Goal: Task Accomplishment & Management: Manage account settings

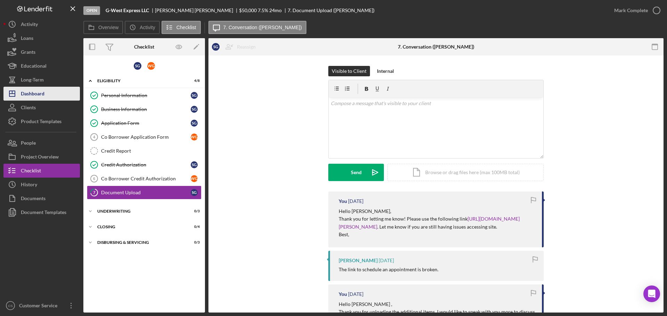
click at [49, 100] on button "Icon/Dashboard Dashboard" at bounding box center [41, 94] width 76 height 14
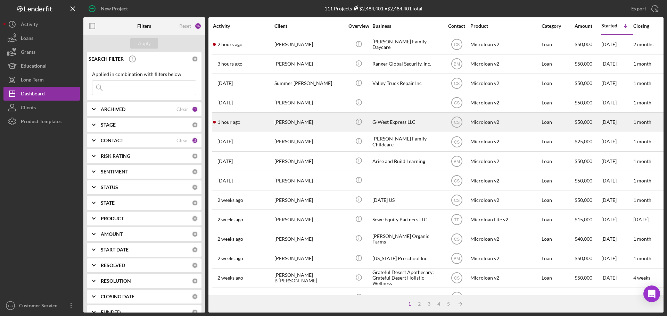
click at [257, 120] on div "1 hour ago [PERSON_NAME]" at bounding box center [243, 122] width 61 height 18
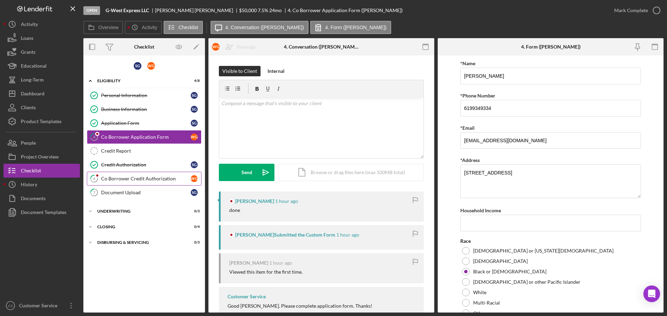
click at [138, 180] on div "Co Borrower Credit Authorization" at bounding box center [146, 179] width 90 height 6
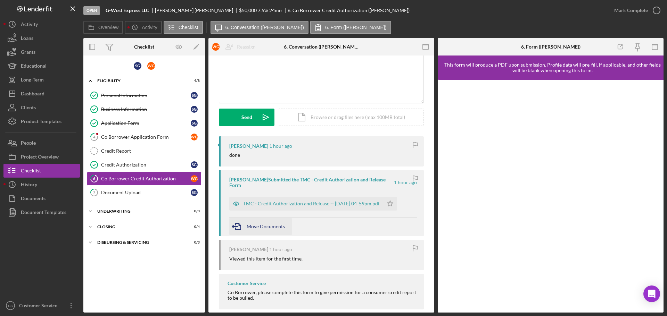
scroll to position [66, 0]
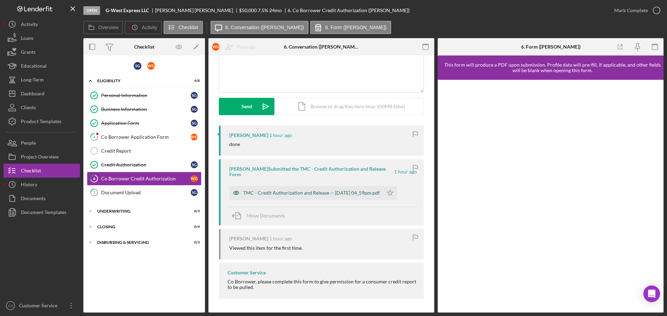
click at [349, 195] on div "TMC - Credit Authorization and Release -- [DATE] 04_59pm.pdf" at bounding box center [311, 193] width 136 height 6
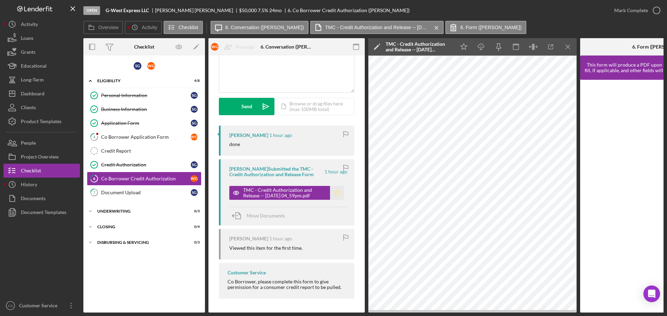
click at [338, 193] on icon "Icon/Star" at bounding box center [337, 193] width 14 height 14
click at [656, 8] on icon "button" at bounding box center [656, 10] width 17 height 17
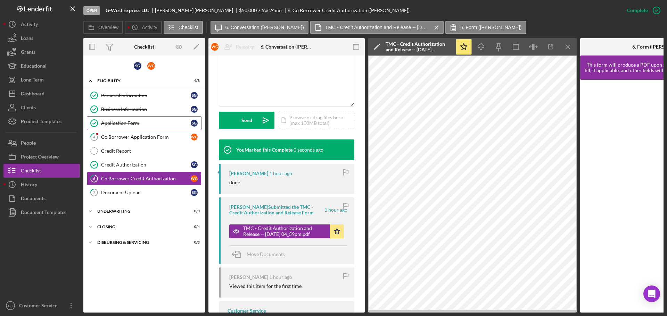
scroll to position [169, 0]
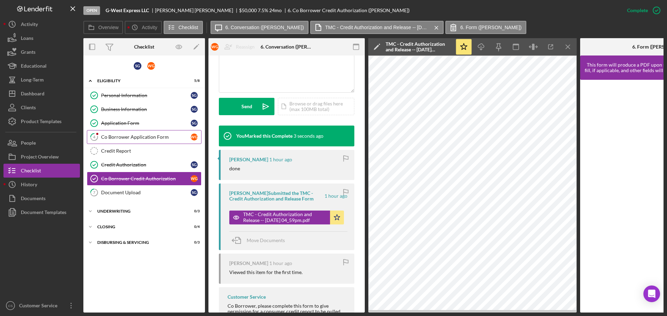
click at [130, 138] on div "Co Borrower Application Form" at bounding box center [146, 137] width 90 height 6
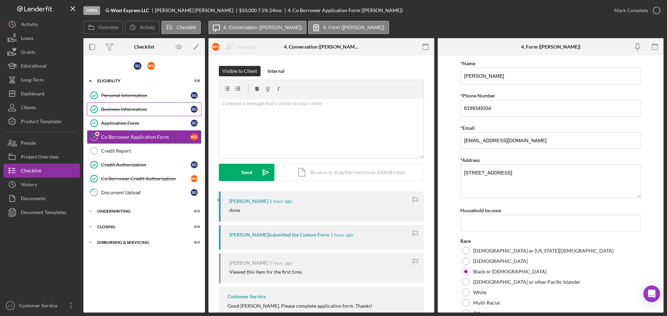
click at [144, 115] on link "Business Information Business Information S G" at bounding box center [144, 109] width 115 height 14
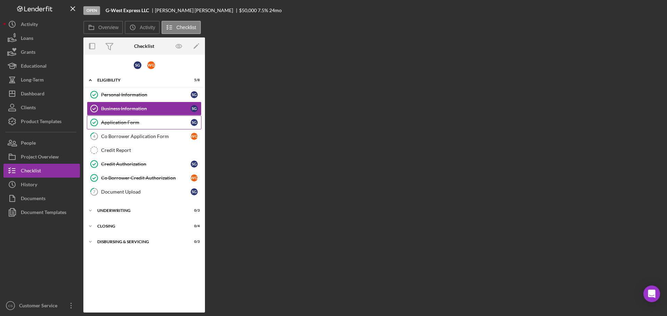
click at [144, 121] on div "Application Form" at bounding box center [146, 123] width 90 height 6
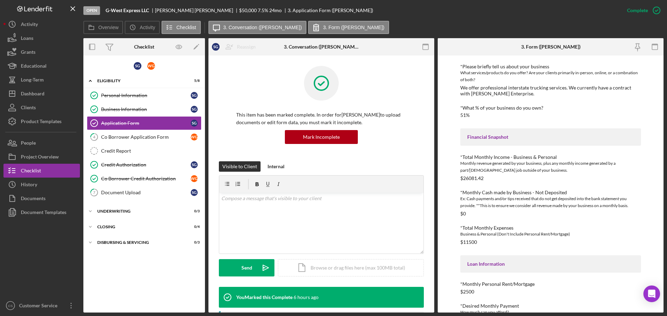
scroll to position [238, 0]
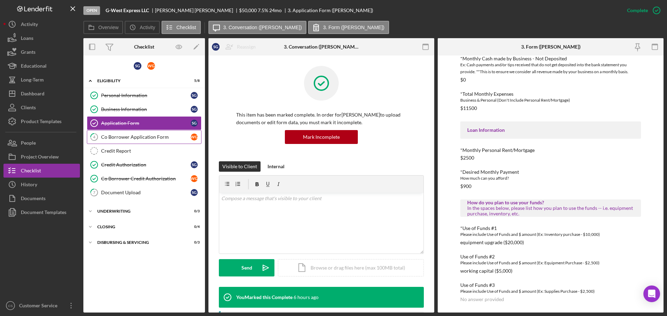
click at [145, 136] on div "Co Borrower Application Form" at bounding box center [146, 137] width 90 height 6
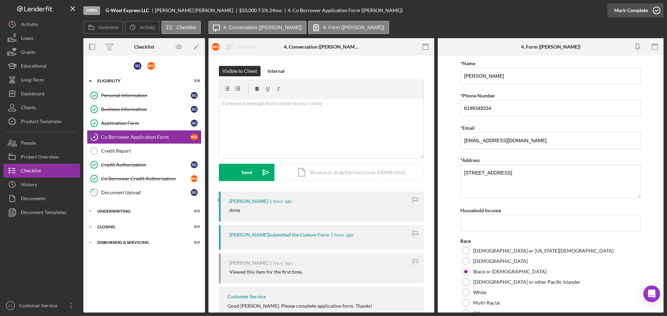
click at [656, 11] on icon "button" at bounding box center [656, 10] width 17 height 17
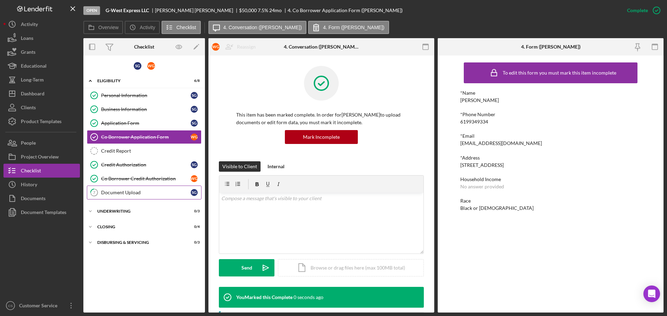
click at [141, 191] on div "Document Upload" at bounding box center [146, 193] width 90 height 6
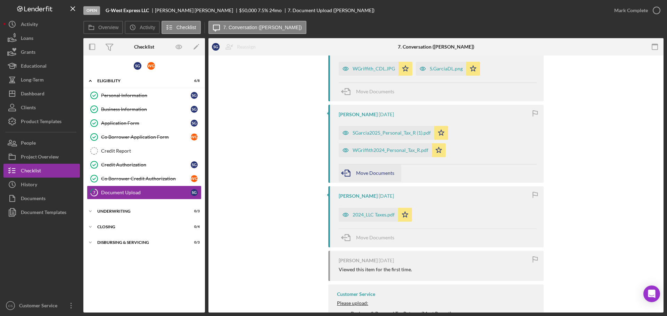
scroll to position [451, 0]
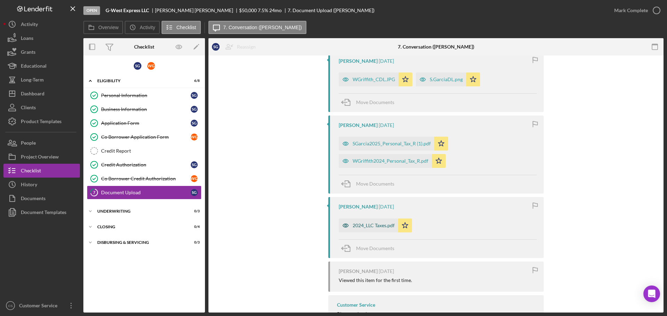
click at [368, 229] on div "2024_LLC Taxes.pdf" at bounding box center [373, 226] width 42 height 6
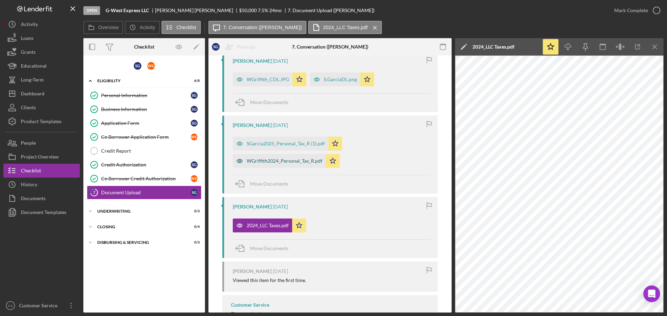
click at [282, 164] on div "WGriffith2024_Personal_Tax_R.pdf" at bounding box center [285, 161] width 76 height 6
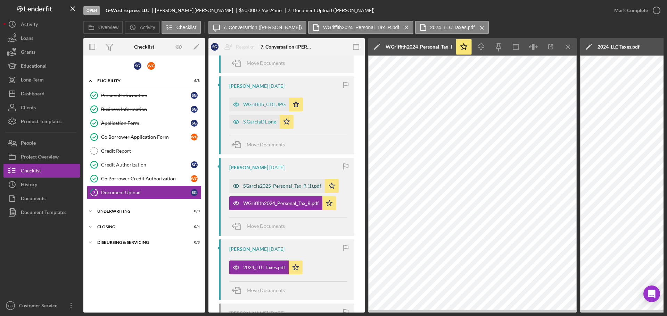
click at [268, 187] on div "SGarcia2025_Personal_Tax_R (1).pdf" at bounding box center [282, 186] width 78 height 6
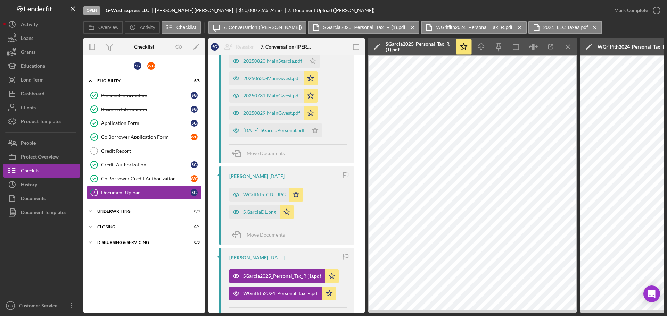
scroll to position [440, 0]
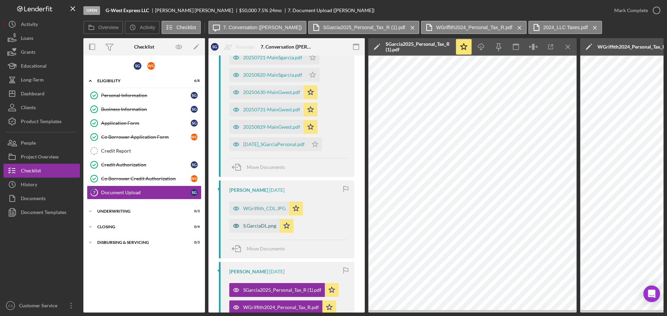
click at [253, 221] on div "S.GarciaDL.png" at bounding box center [254, 226] width 50 height 14
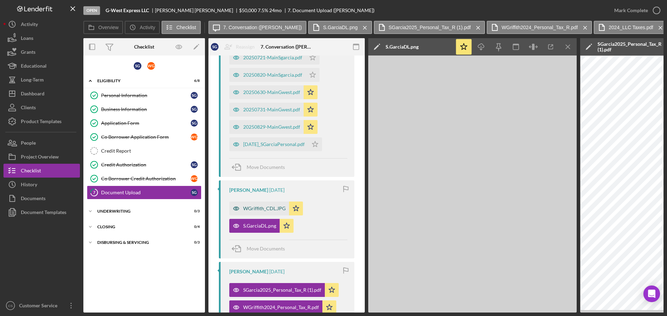
click at [253, 209] on div "WGriffith_CDL.JPG" at bounding box center [264, 209] width 42 height 6
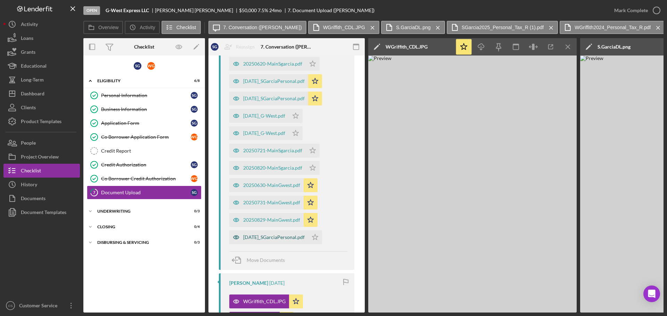
scroll to position [336, 0]
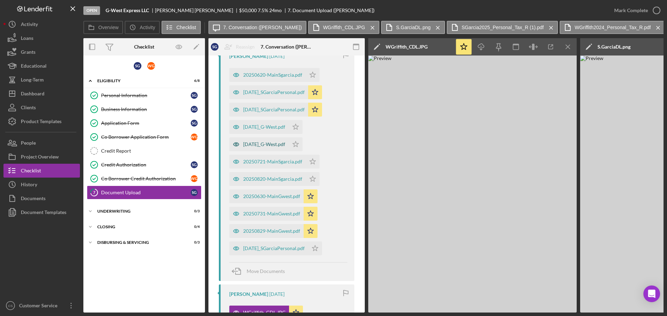
click at [272, 146] on div "[DATE]_G-West.pdf" at bounding box center [264, 145] width 42 height 6
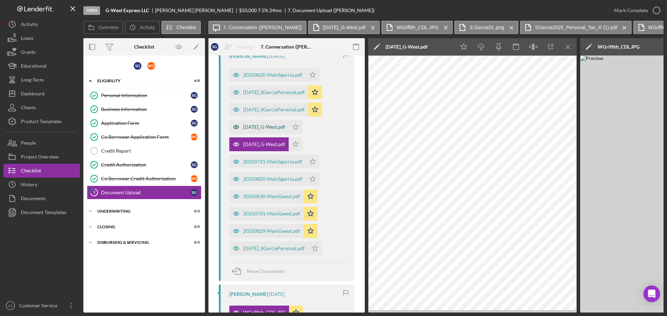
click at [272, 127] on div "[DATE]_G-West.pdf" at bounding box center [264, 127] width 42 height 6
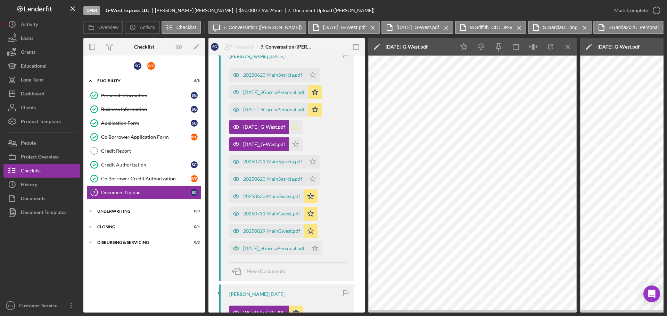
click at [302, 127] on icon "Icon/Star" at bounding box center [296, 127] width 14 height 14
click at [302, 146] on icon "Icon/Star" at bounding box center [296, 145] width 14 height 14
click at [291, 163] on div "20250721-MainSgarcia.pdf" at bounding box center [272, 162] width 59 height 6
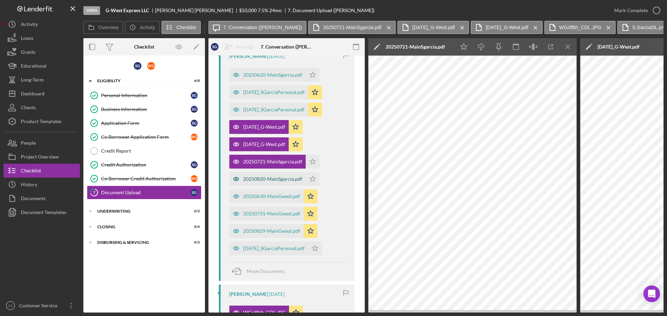
click at [288, 178] on div "20250820-MainSgarcia.pdf" at bounding box center [272, 179] width 59 height 6
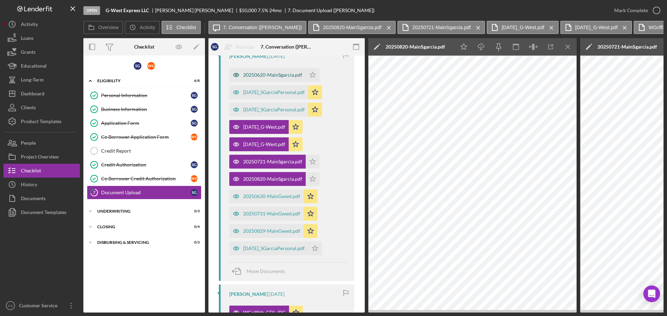
click at [292, 74] on div "20250620-MainSgarcia.pdf" at bounding box center [272, 75] width 59 height 6
click at [310, 73] on icon "Icon/Star" at bounding box center [313, 75] width 14 height 14
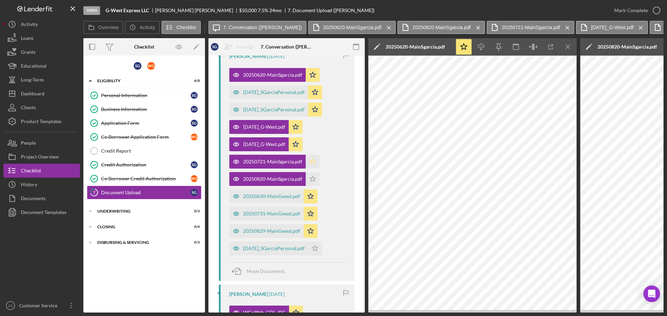
click at [313, 159] on polygon "button" at bounding box center [313, 162] width 6 height 6
click at [318, 182] on icon "Icon/Star" at bounding box center [313, 179] width 14 height 14
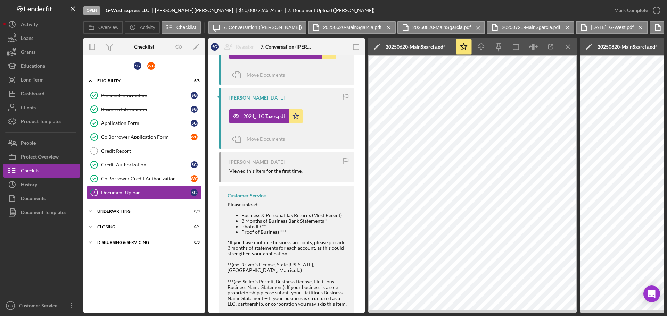
scroll to position [709, 0]
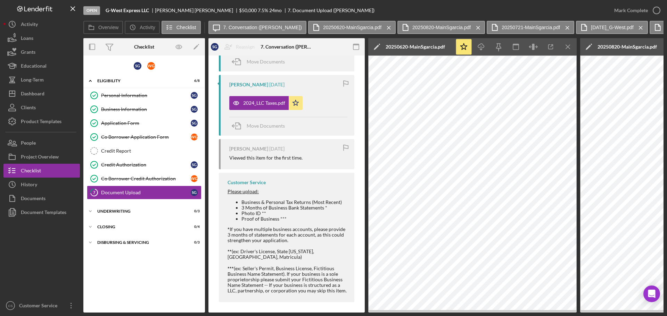
click at [131, 271] on div "S G W G Icon/Expander Eligibility 6 / 8 Personal Information Personal Informati…" at bounding box center [144, 184] width 122 height 250
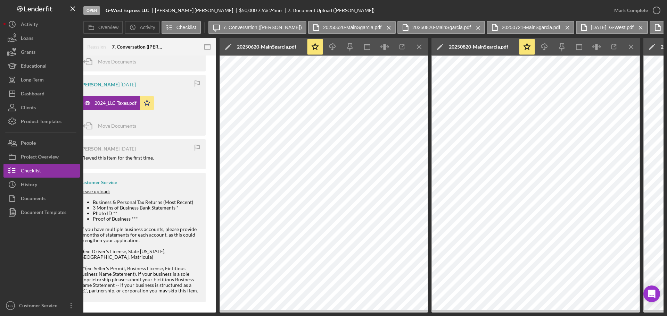
scroll to position [0, 0]
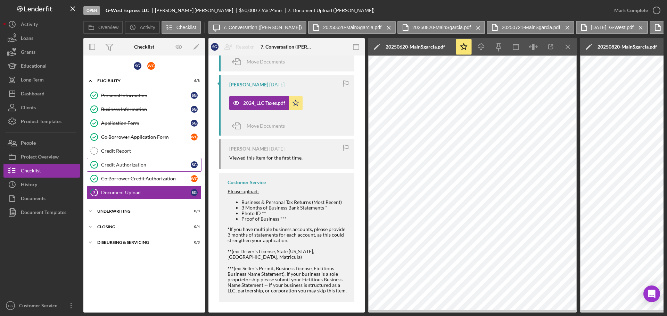
click at [157, 164] on div "Credit Authorization" at bounding box center [146, 165] width 90 height 6
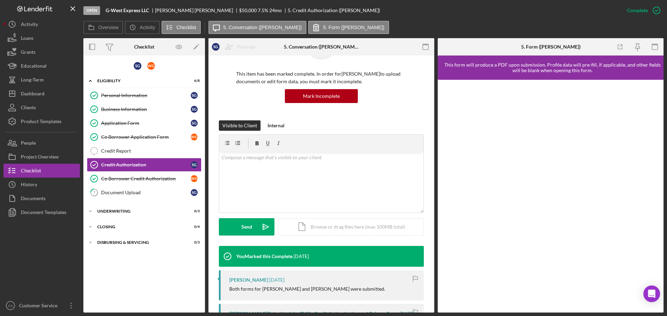
scroll to position [104, 0]
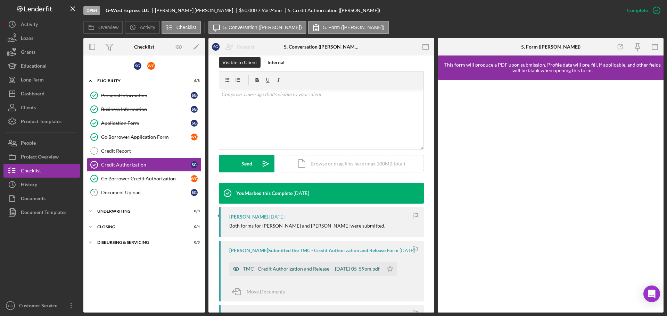
click at [288, 272] on div "TMC - Credit Authorization and Release -- [DATE] 05_59pm.pdf" at bounding box center [311, 269] width 136 height 6
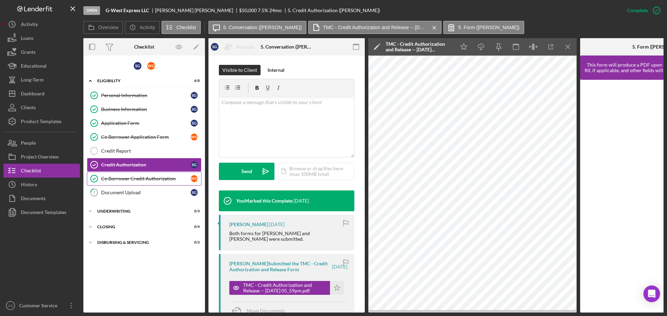
click at [151, 177] on div "Co Borrower Credit Authorization" at bounding box center [146, 179] width 90 height 6
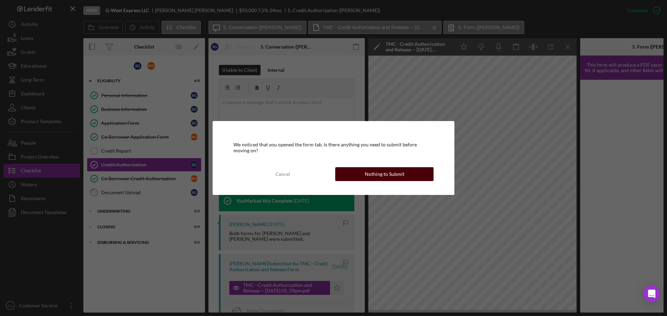
click at [373, 174] on div "Nothing to Submit" at bounding box center [385, 174] width 40 height 14
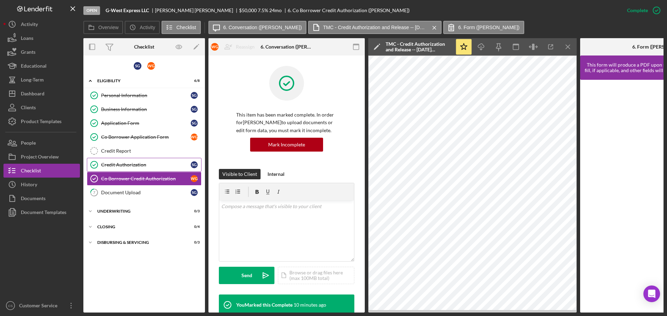
click at [141, 163] on div "Credit Authorization" at bounding box center [146, 165] width 90 height 6
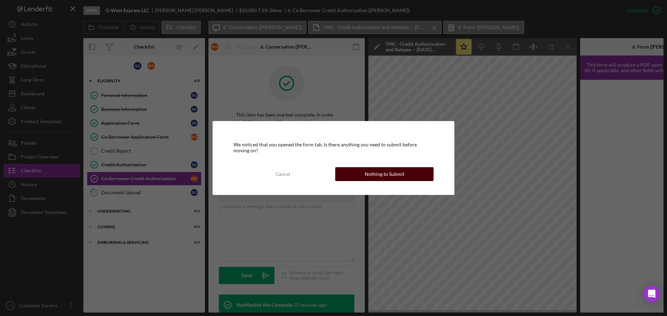
click at [394, 178] on div "Nothing to Submit" at bounding box center [385, 174] width 40 height 14
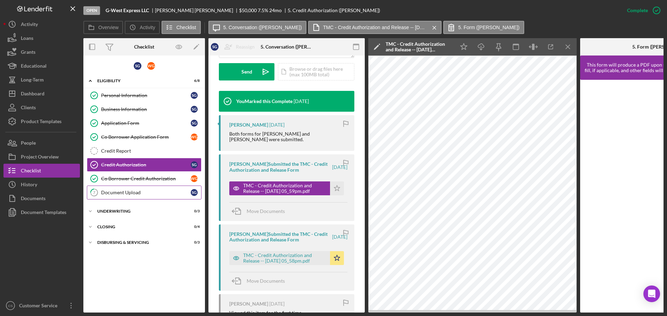
scroll to position [208, 0]
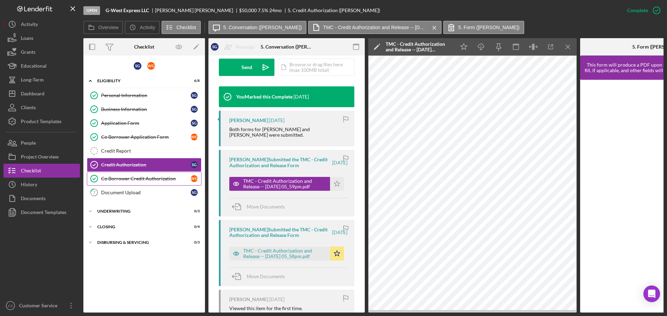
click at [153, 180] on div "Co Borrower Credit Authorization" at bounding box center [146, 179] width 90 height 6
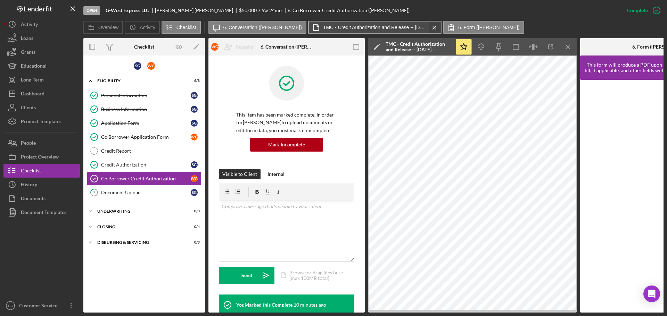
click at [422, 26] on div "Icon/Message 6. Conversation ([PERSON_NAME]) TMC - Credit Authorization and Rel…" at bounding box center [366, 28] width 317 height 14
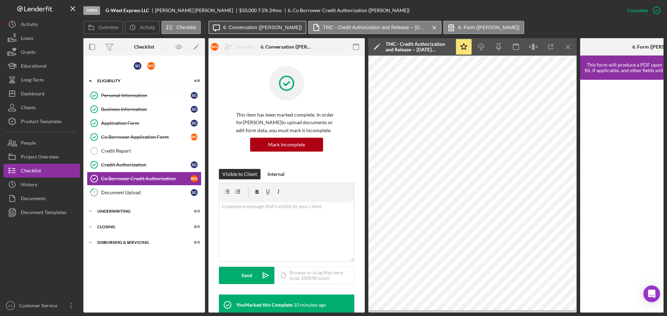
click at [285, 28] on label "6. Conversation ([PERSON_NAME])" at bounding box center [262, 28] width 78 height 6
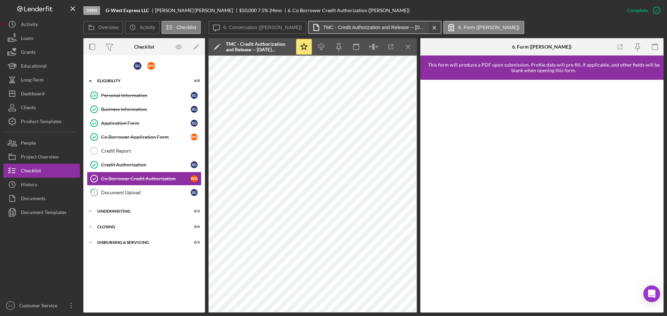
click at [428, 27] on icon "Icon/Menu Close" at bounding box center [434, 27] width 12 height 17
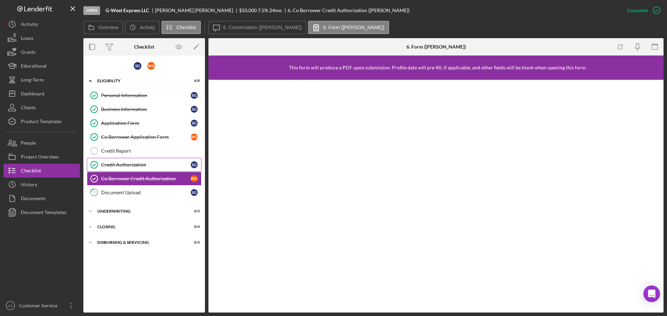
click at [156, 169] on link "Credit Authorization Credit Authorization S G" at bounding box center [144, 165] width 115 height 14
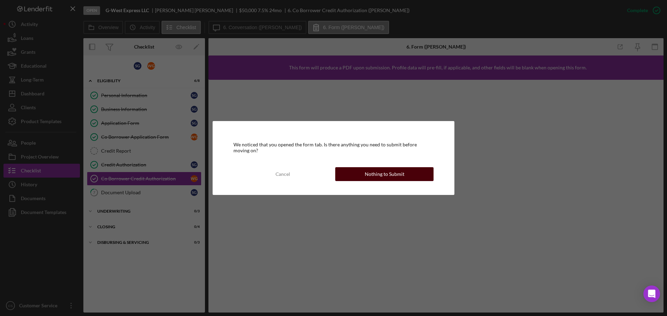
click at [382, 174] on div "Nothing to Submit" at bounding box center [385, 174] width 40 height 14
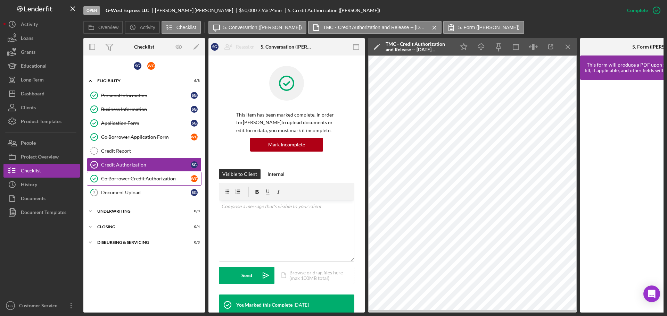
click at [157, 181] on div "Co Borrower Credit Authorization" at bounding box center [146, 179] width 90 height 6
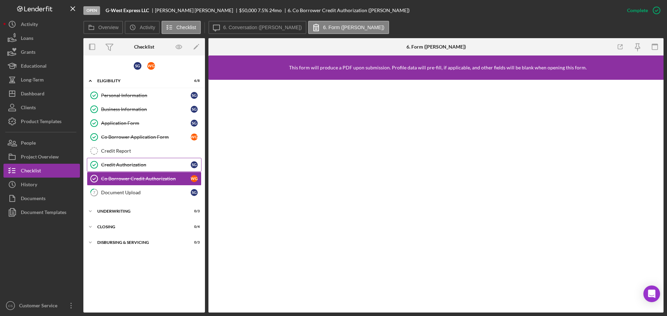
click at [157, 167] on div "Credit Authorization" at bounding box center [146, 165] width 90 height 6
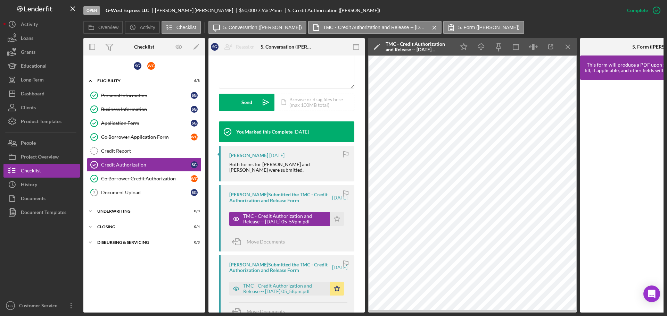
scroll to position [174, 0]
click at [563, 48] on icon "Icon/Menu Close" at bounding box center [568, 47] width 16 height 16
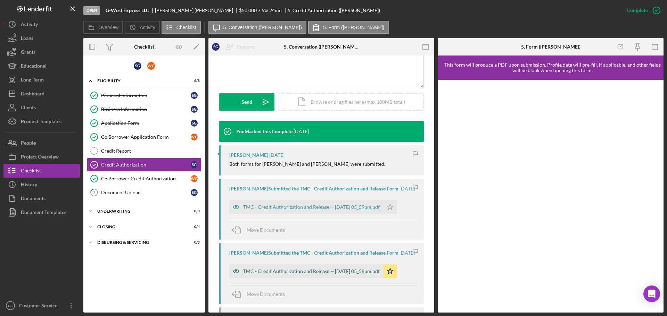
click at [294, 278] on div "TMC - Credit Authorization and Release -- [DATE] 05_58pm.pdf" at bounding box center [306, 272] width 154 height 14
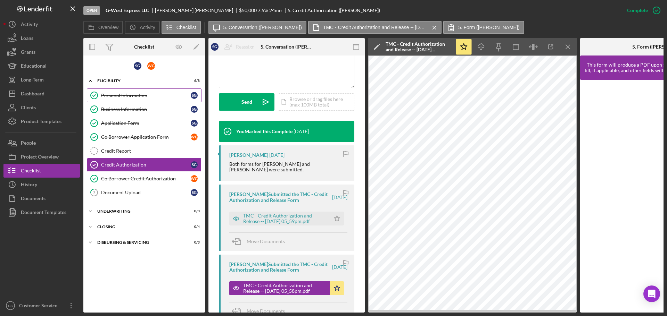
click at [140, 93] on div "Personal Information" at bounding box center [146, 96] width 90 height 6
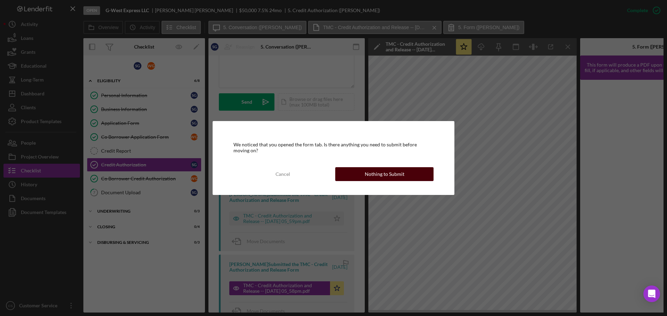
click at [374, 180] on div "Nothing to Submit" at bounding box center [385, 174] width 40 height 14
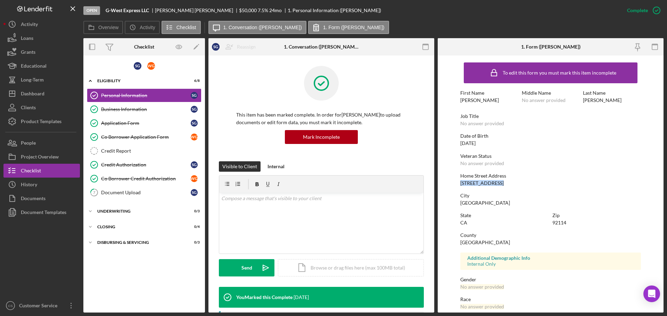
drag, startPoint x: 484, startPoint y: 184, endPoint x: 458, endPoint y: 184, distance: 25.4
click at [458, 184] on form "To edit this form you must mark this item incomplete First Name [PERSON_NAME] M…" at bounding box center [551, 184] width 226 height 257
drag, startPoint x: 464, startPoint y: 206, endPoint x: 455, endPoint y: 206, distance: 8.7
click at [455, 206] on form "To edit this form you must mark this item incomplete First Name [PERSON_NAME] M…" at bounding box center [551, 184] width 226 height 257
drag, startPoint x: 484, startPoint y: 204, endPoint x: 451, endPoint y: 204, distance: 33.7
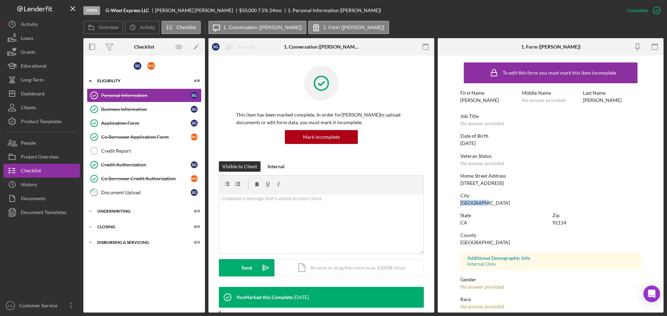
click at [451, 204] on form "To edit this form you must mark this item incomplete First Name [PERSON_NAME] M…" at bounding box center [551, 184] width 226 height 257
copy div "[GEOGRAPHIC_DATA]"
click at [559, 223] on div "92114" at bounding box center [559, 223] width 14 height 6
copy div "92114"
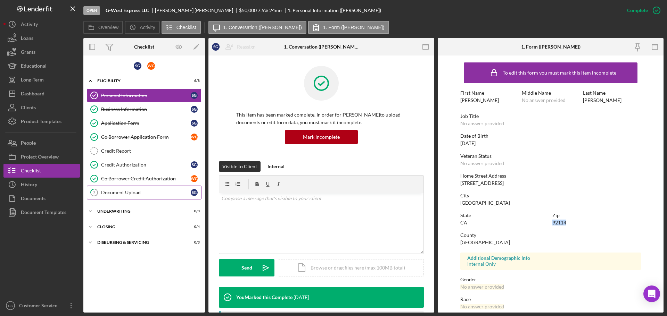
click at [152, 188] on link "7 Document Upload S G" at bounding box center [144, 193] width 115 height 14
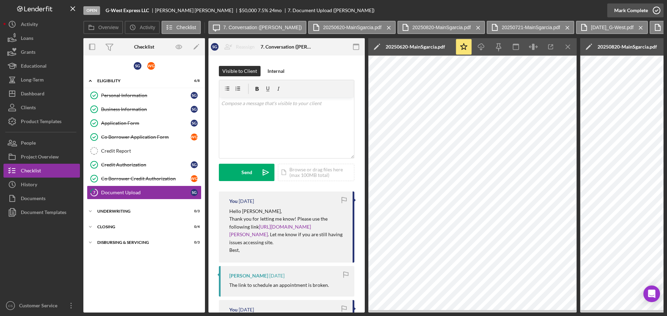
click at [658, 7] on icon "button" at bounding box center [656, 10] width 17 height 17
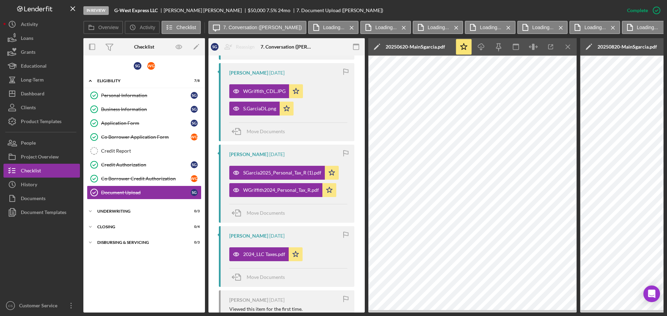
scroll to position [628, 0]
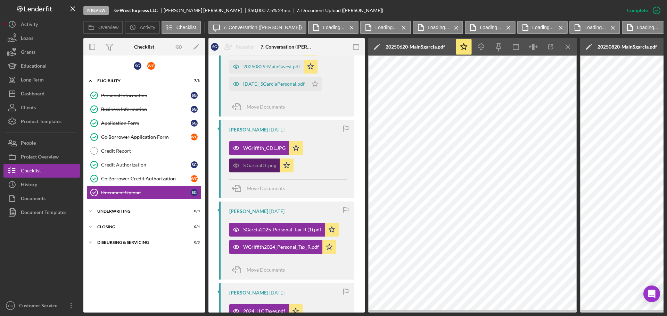
click at [256, 167] on div "S.GarciaDL.png" at bounding box center [259, 166] width 33 height 6
click at [502, 29] on icon "Icon/Menu Close" at bounding box center [508, 27] width 12 height 17
click at [450, 27] on icon "Icon/Menu Close" at bounding box center [456, 27] width 12 height 17
click at [398, 25] on icon "Icon/Menu Close" at bounding box center [404, 27] width 12 height 17
click at [346, 26] on icon "Icon/Menu Close" at bounding box center [352, 27] width 12 height 17
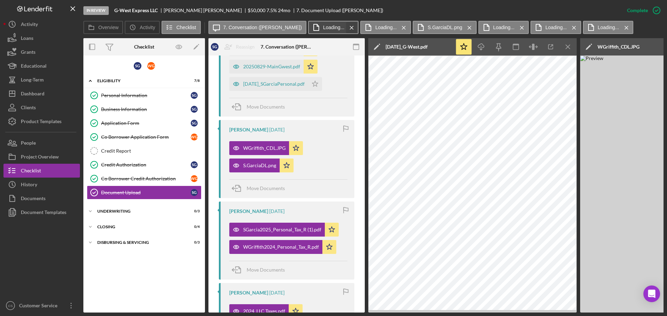
click at [346, 26] on icon "Icon/Menu Close" at bounding box center [352, 27] width 12 height 17
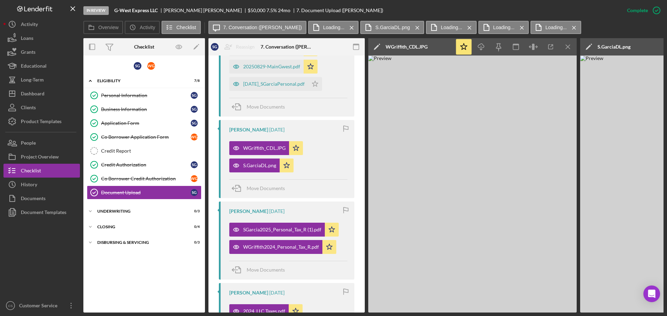
click at [346, 26] on icon "Icon/Menu Close" at bounding box center [352, 27] width 12 height 17
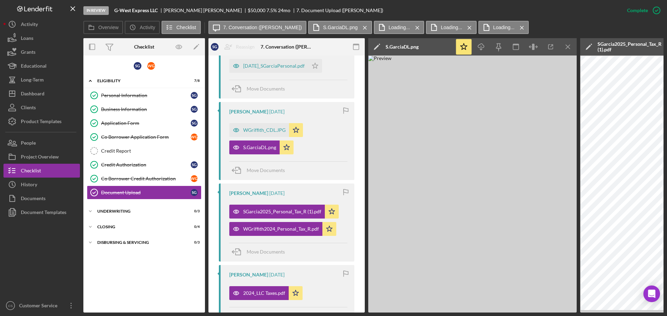
scroll to position [663, 0]
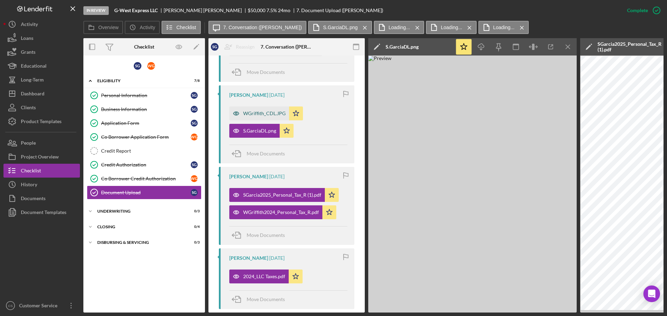
click at [260, 108] on div "WGriffith_CDL.JPG" at bounding box center [259, 114] width 60 height 14
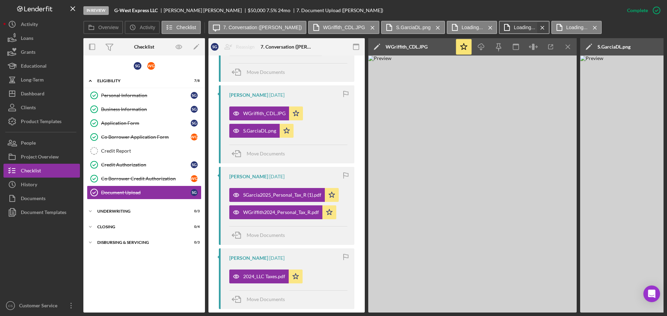
click at [536, 26] on icon "Icon/Menu Close" at bounding box center [542, 27] width 12 height 17
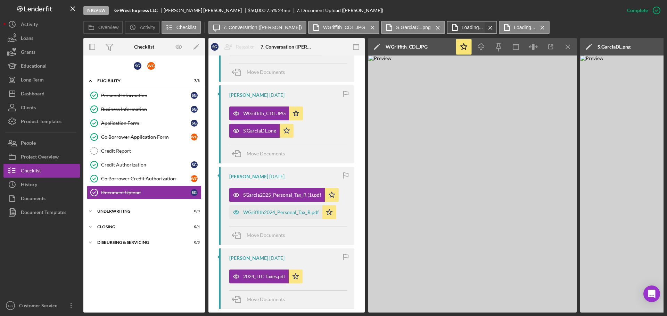
click at [484, 29] on icon "Icon/Menu Close" at bounding box center [490, 27] width 12 height 17
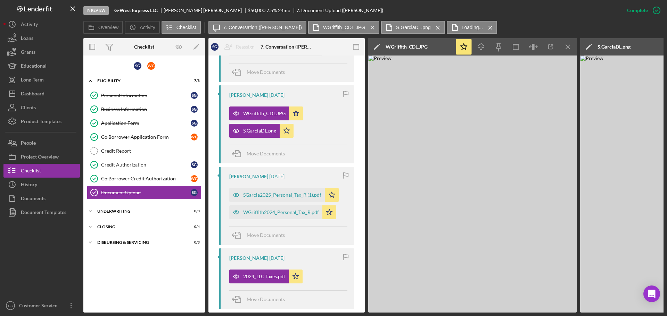
click at [484, 29] on icon "Icon/Menu Close" at bounding box center [490, 27] width 12 height 17
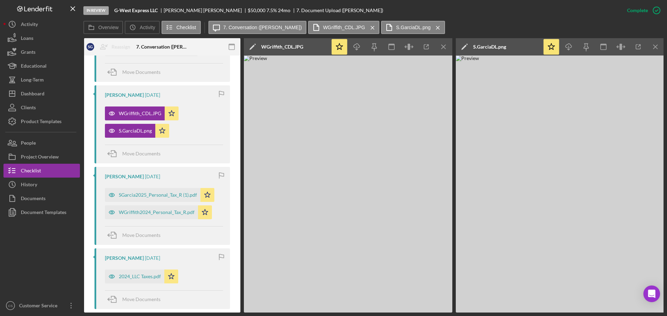
scroll to position [0, 125]
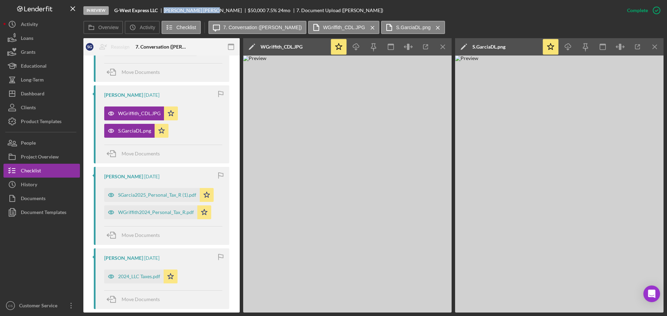
drag, startPoint x: 200, startPoint y: 11, endPoint x: 165, endPoint y: 13, distance: 34.4
click at [165, 13] on div "[PERSON_NAME]" at bounding box center [206, 11] width 84 height 6
copy div "[PERSON_NAME]"
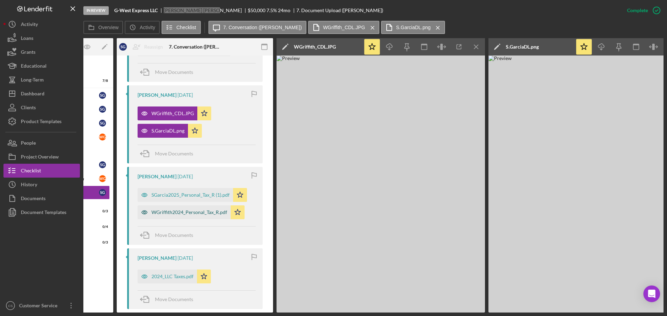
scroll to position [0, 0]
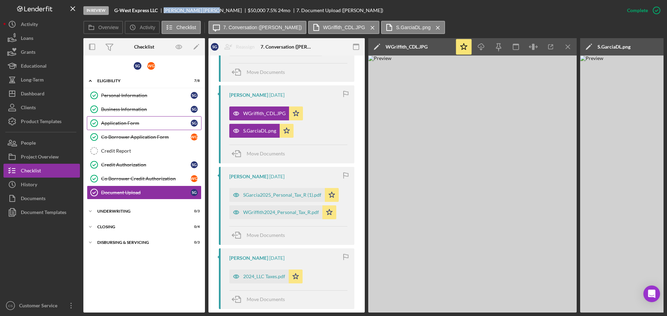
click at [149, 123] on div "Application Form" at bounding box center [146, 124] width 90 height 6
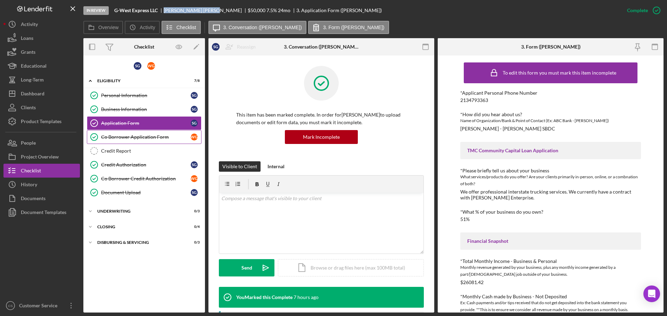
click at [155, 140] on div "Co Borrower Application Form" at bounding box center [146, 137] width 90 height 6
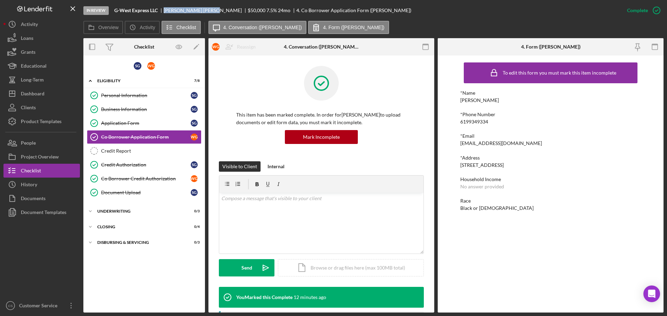
drag, startPoint x: 481, startPoint y: 101, endPoint x: 451, endPoint y: 102, distance: 30.2
click at [451, 102] on div "To edit this form you must mark this item incomplete *Name [PERSON_NAME] *Phone…" at bounding box center [551, 184] width 226 height 257
click at [491, 100] on div "[PERSON_NAME]" at bounding box center [479, 101] width 39 height 6
click at [144, 195] on div "Document Upload" at bounding box center [146, 193] width 90 height 6
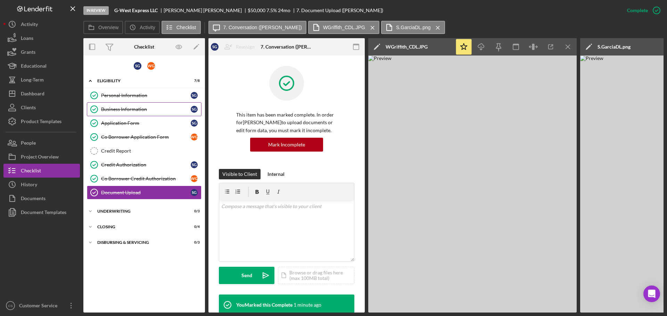
click at [146, 110] on div "Business Information" at bounding box center [146, 110] width 90 height 6
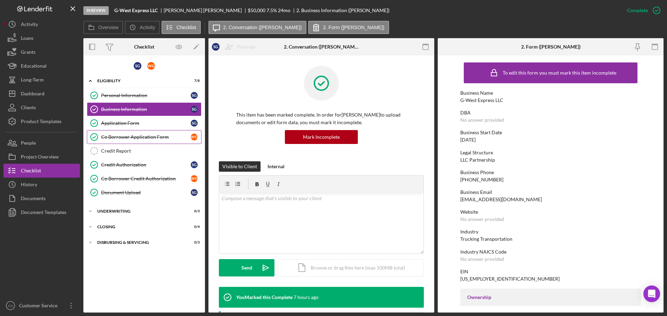
click at [149, 133] on link "Co Borrower Application Form Co Borrower Application Form W G" at bounding box center [144, 137] width 115 height 14
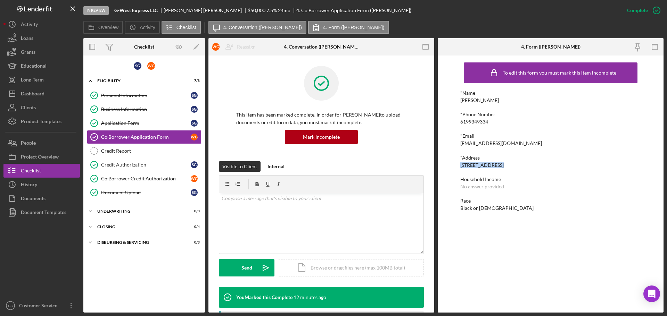
drag, startPoint x: 497, startPoint y: 165, endPoint x: 460, endPoint y: 165, distance: 36.5
click at [461, 165] on div "[STREET_ADDRESS]" at bounding box center [481, 166] width 43 height 6
copy div "[STREET_ADDRESS]"
click at [504, 164] on div "[STREET_ADDRESS]" at bounding box center [481, 166] width 43 height 6
drag, startPoint x: 520, startPoint y: 165, endPoint x: 499, endPoint y: 165, distance: 20.5
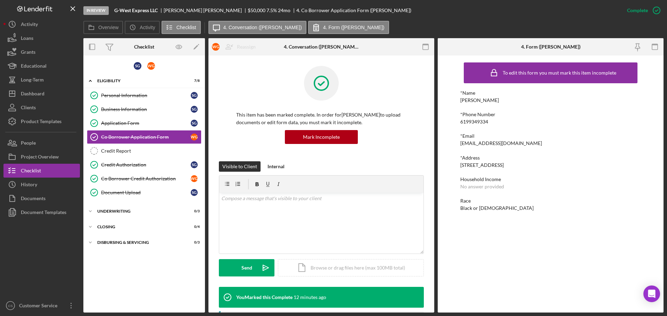
click at [499, 165] on div "[STREET_ADDRESS]" at bounding box center [481, 166] width 43 height 6
copy div "[GEOGRAPHIC_DATA]"
drag, startPoint x: 540, startPoint y: 165, endPoint x: 531, endPoint y: 166, distance: 8.7
click at [531, 166] on div "*Address [STREET_ADDRESS]" at bounding box center [550, 161] width 181 height 13
copy div "92114"
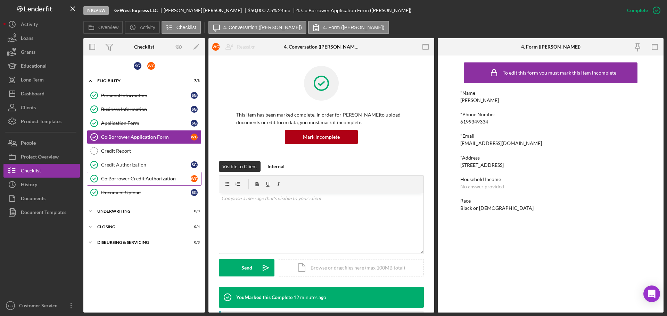
click at [134, 181] on div "Co Borrower Credit Authorization" at bounding box center [146, 179] width 90 height 6
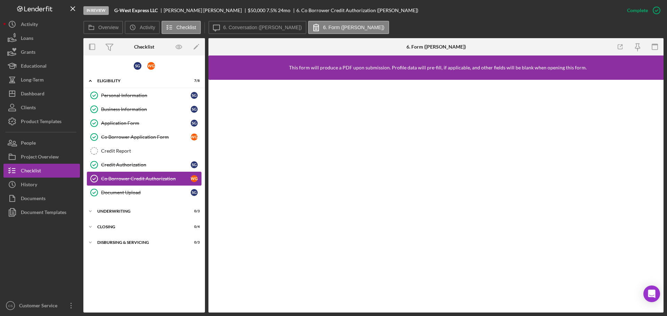
click at [146, 176] on div "Co Borrower Credit Authorization" at bounding box center [146, 179] width 90 height 6
click at [139, 166] on div "Credit Authorization" at bounding box center [146, 165] width 90 height 6
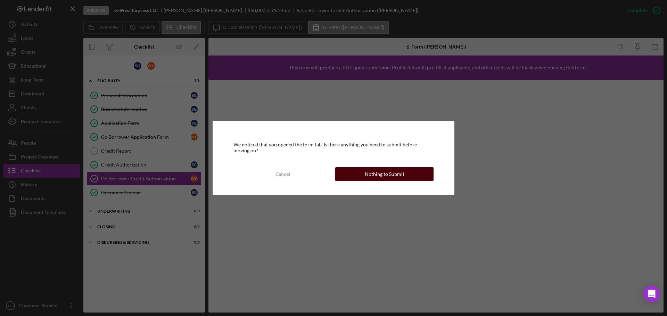
click at [387, 180] on div "Nothing to Submit" at bounding box center [385, 174] width 40 height 14
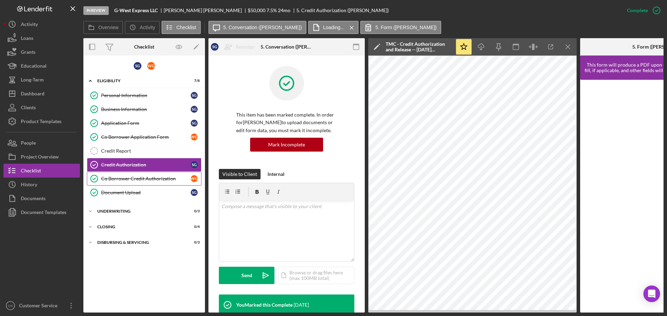
click at [153, 177] on div "Co Borrower Credit Authorization" at bounding box center [146, 179] width 90 height 6
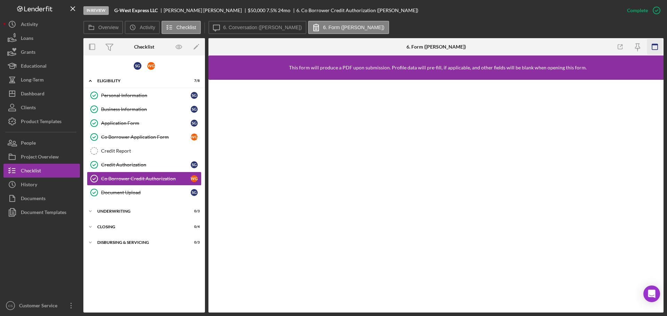
click at [653, 48] on icon "button" at bounding box center [655, 47] width 16 height 16
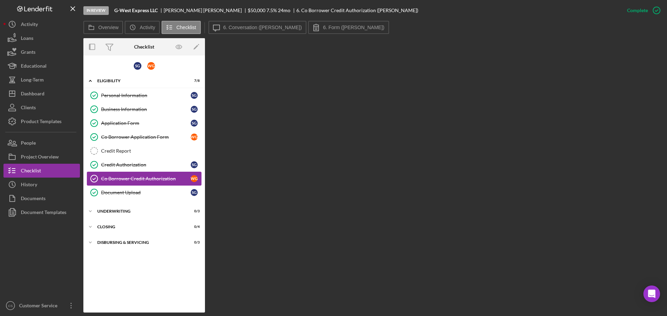
click at [148, 179] on div "Co Borrower Credit Authorization" at bounding box center [146, 179] width 90 height 6
click at [150, 167] on div "Credit Authorization" at bounding box center [146, 165] width 90 height 6
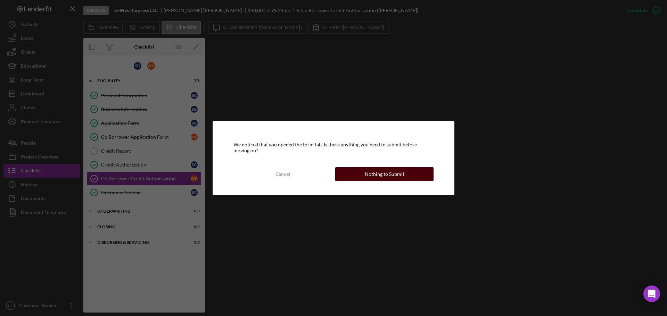
click at [385, 175] on div "Nothing to Submit" at bounding box center [385, 174] width 40 height 14
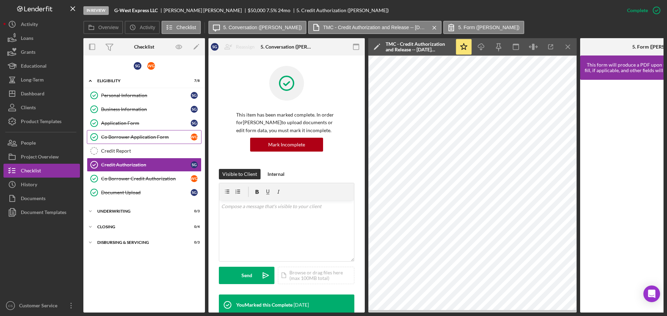
click at [143, 138] on div "Co Borrower Application Form" at bounding box center [146, 137] width 90 height 6
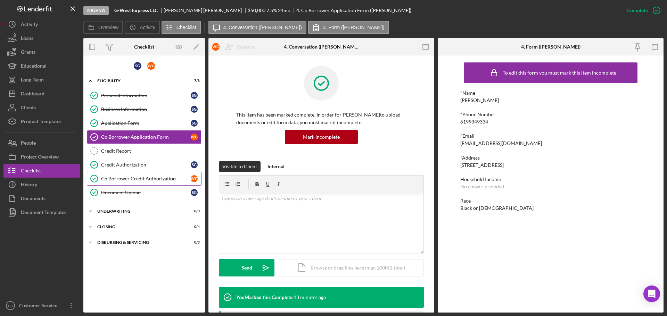
click at [140, 176] on div "Co Borrower Credit Authorization" at bounding box center [146, 179] width 90 height 6
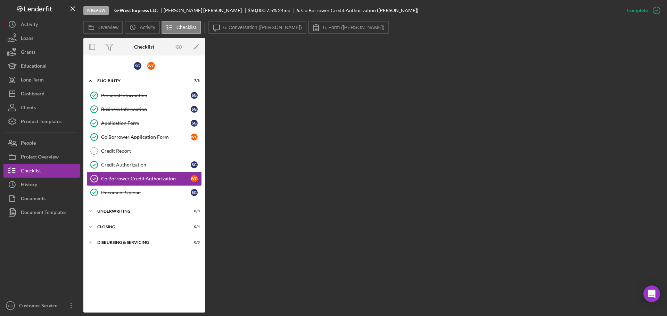
click at [140, 176] on div "Co Borrower Credit Authorization" at bounding box center [146, 179] width 90 height 6
click at [323, 26] on label "6. Form ([PERSON_NAME])" at bounding box center [353, 28] width 61 height 6
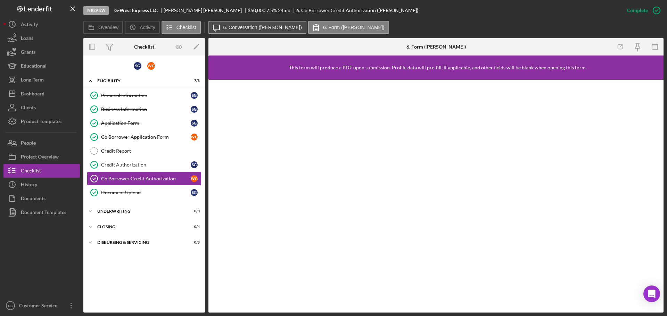
click at [252, 32] on button "Icon/Message 6. Conversation ([PERSON_NAME])" at bounding box center [257, 27] width 98 height 13
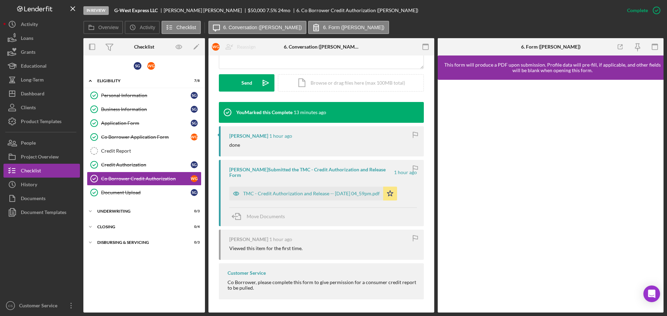
scroll to position [186, 0]
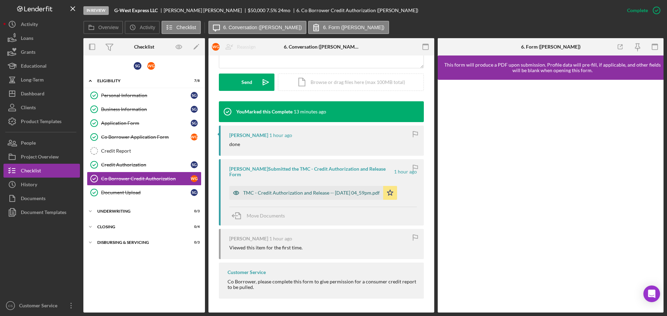
click at [319, 192] on div "TMC - Credit Authorization and Release -- [DATE] 04_59pm.pdf" at bounding box center [311, 193] width 136 height 6
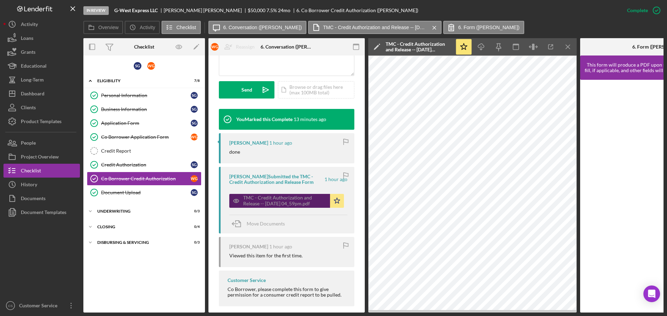
scroll to position [193, 0]
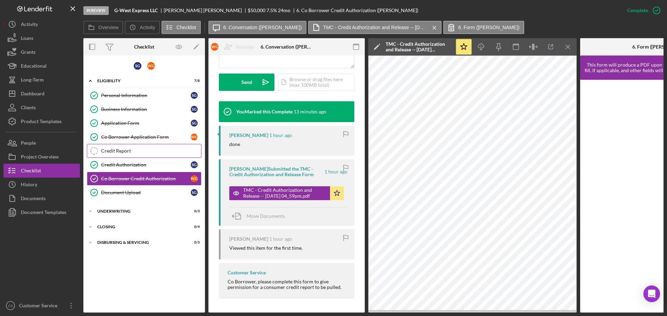
click at [122, 154] on link "Credit Report Credit Report" at bounding box center [144, 151] width 115 height 14
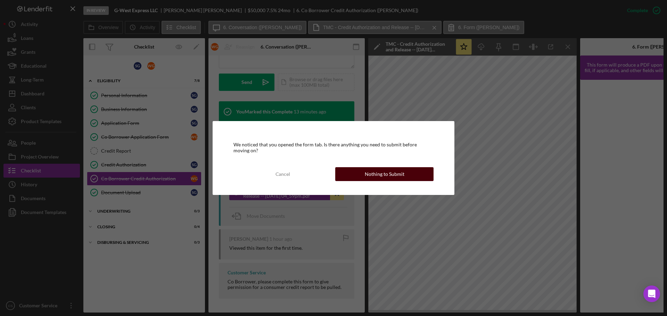
click at [382, 179] on div "Nothing to Submit" at bounding box center [385, 174] width 40 height 14
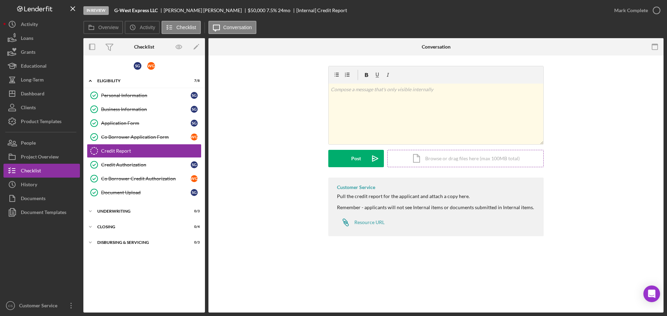
click at [419, 162] on div "Icon/Document Browse or drag files here (max 100MB total) Tap to choose files o…" at bounding box center [465, 158] width 156 height 17
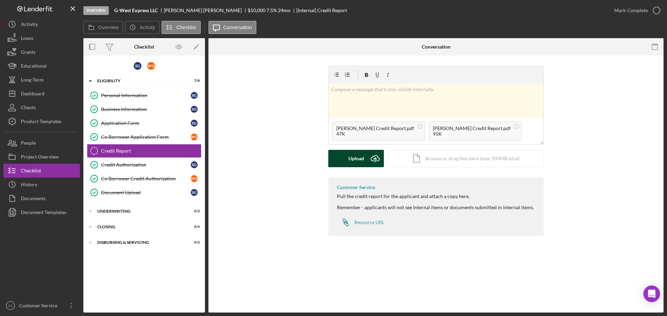
click at [354, 160] on div "Upload" at bounding box center [356, 158] width 16 height 17
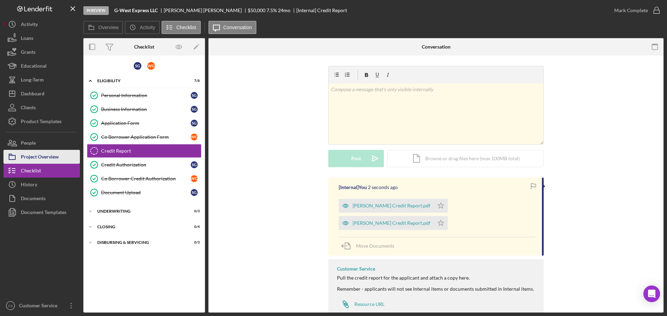
click at [53, 158] on div "Project Overview" at bounding box center [40, 158] width 38 height 16
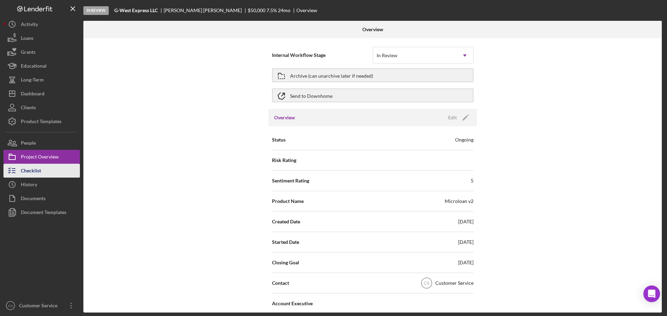
click at [47, 170] on button "Checklist" at bounding box center [41, 171] width 76 height 14
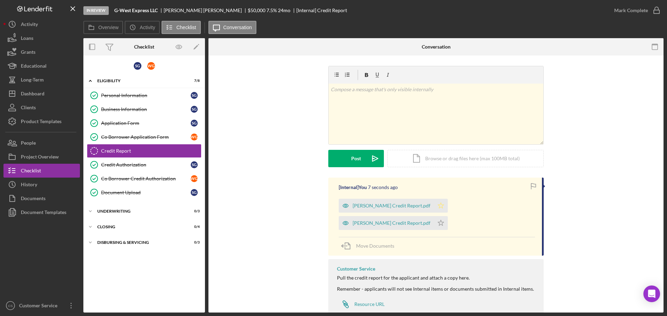
click at [438, 205] on polygon "button" at bounding box center [441, 206] width 6 height 6
click at [439, 221] on icon "Icon/Star" at bounding box center [441, 223] width 14 height 14
click at [654, 10] on icon "button" at bounding box center [656, 10] width 17 height 17
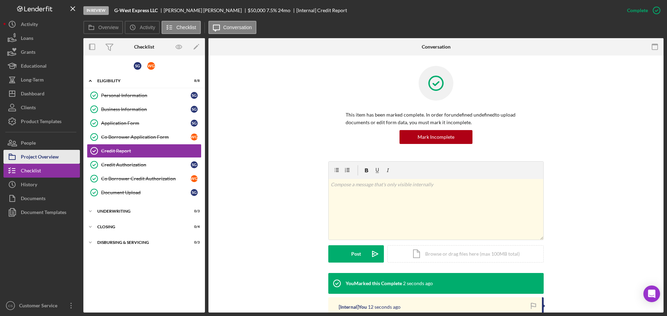
click at [43, 159] on div "Project Overview" at bounding box center [40, 158] width 38 height 16
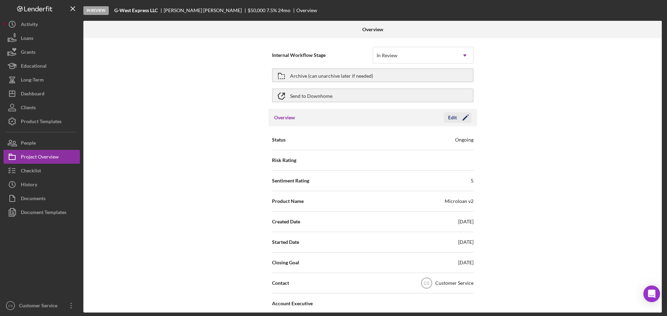
click at [454, 121] on div "Edit" at bounding box center [452, 118] width 9 height 10
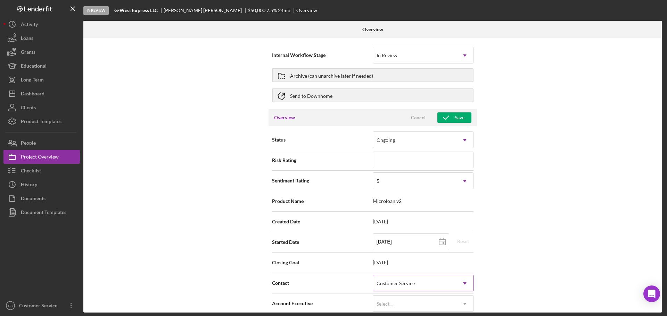
click at [395, 280] on div "Customer Service" at bounding box center [414, 284] width 83 height 16
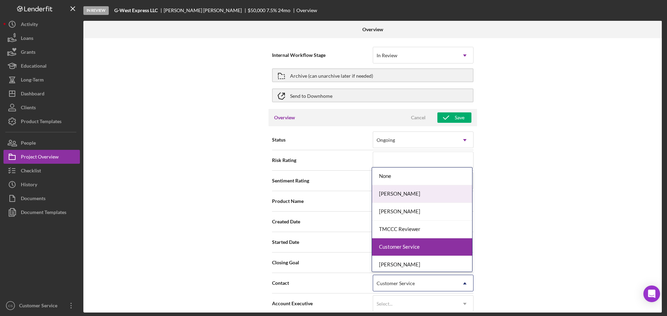
click at [416, 194] on div "[PERSON_NAME]" at bounding box center [422, 194] width 100 height 18
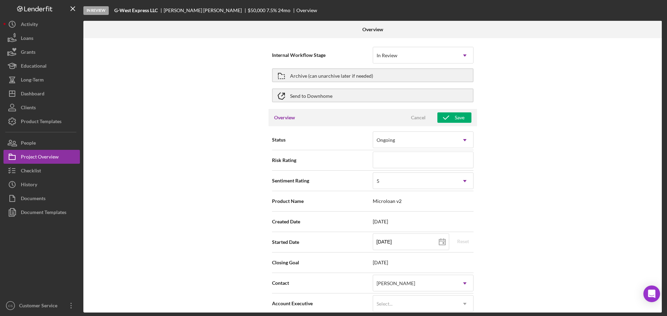
click at [216, 215] on div "Internal Workflow Stage In Review Icon/Dropdown Arrow Archive (can unarchive la…" at bounding box center [372, 175] width 578 height 275
click at [446, 119] on icon "button" at bounding box center [445, 117] width 17 height 17
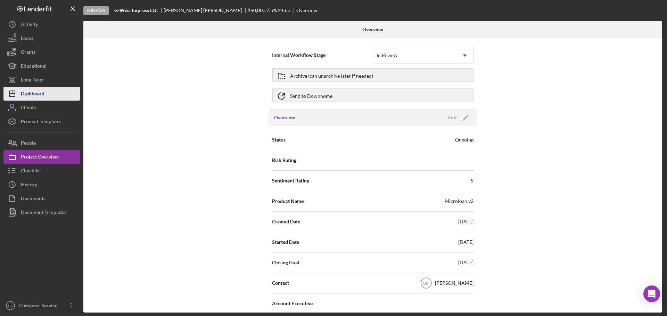
click at [42, 95] on div "Dashboard" at bounding box center [33, 95] width 24 height 16
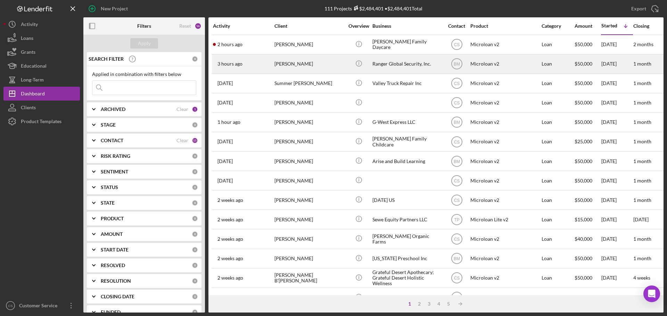
click at [337, 64] on div "[PERSON_NAME]" at bounding box center [308, 64] width 69 height 18
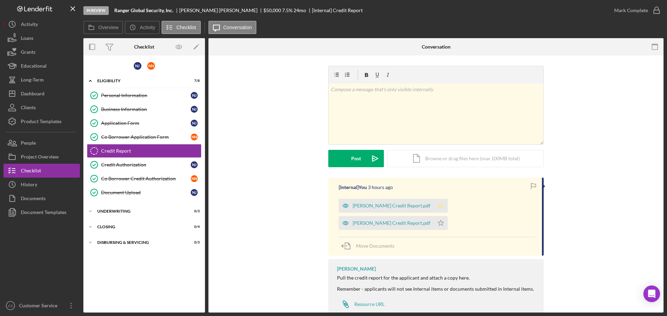
click at [434, 207] on icon "Icon/Star" at bounding box center [441, 206] width 14 height 14
click at [438, 223] on polygon "button" at bounding box center [441, 223] width 6 height 6
click at [654, 13] on icon "button" at bounding box center [656, 10] width 17 height 17
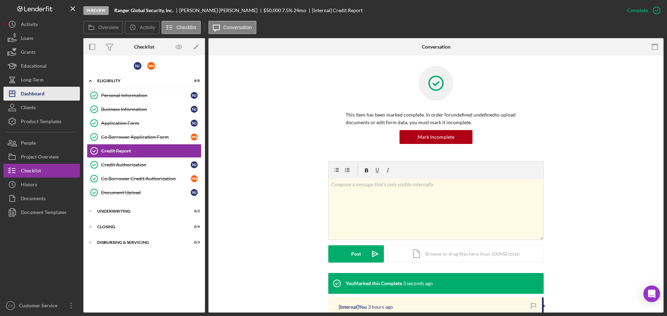
click at [41, 96] on div "Dashboard" at bounding box center [33, 95] width 24 height 16
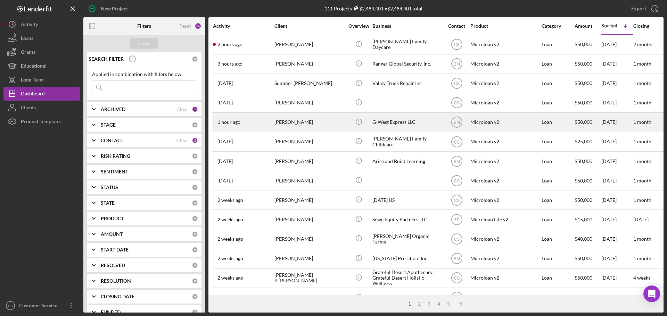
click at [331, 127] on div "[PERSON_NAME]" at bounding box center [308, 122] width 69 height 18
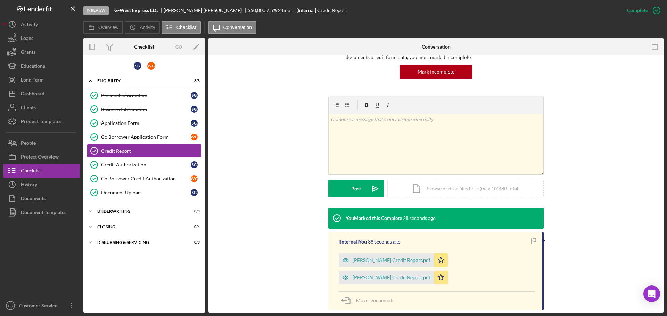
scroll to position [69, 0]
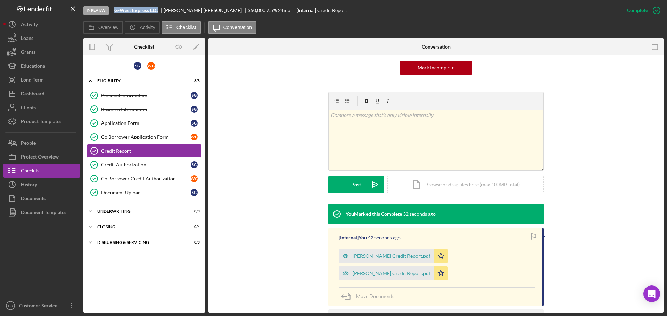
drag, startPoint x: 159, startPoint y: 11, endPoint x: 115, endPoint y: 11, distance: 44.1
click at [115, 11] on div "G-West Express LLC" at bounding box center [138, 11] width 49 height 6
copy b "G-West Express LLC"
click at [151, 114] on link "Business Information Business Information S G" at bounding box center [144, 109] width 115 height 14
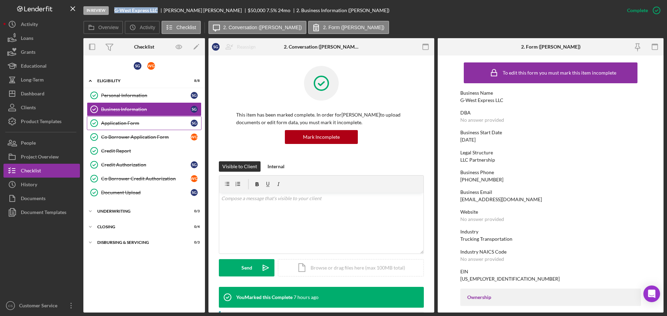
click at [138, 124] on div "Application Form" at bounding box center [146, 124] width 90 height 6
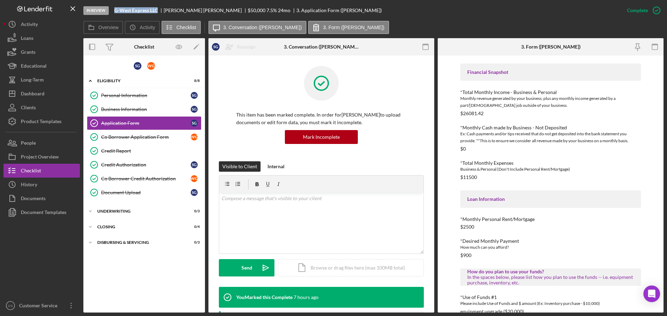
scroll to position [169, 0]
click at [39, 93] on div "Dashboard" at bounding box center [33, 95] width 24 height 16
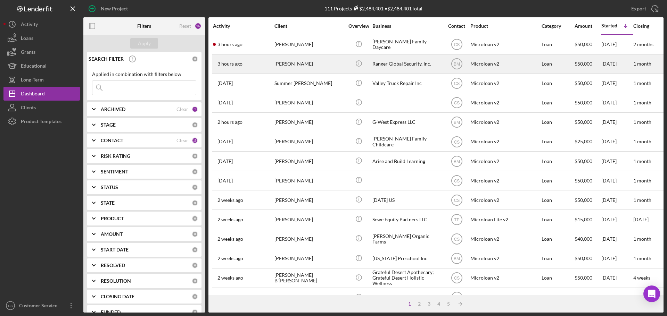
click at [334, 68] on div "[PERSON_NAME]" at bounding box center [308, 64] width 69 height 18
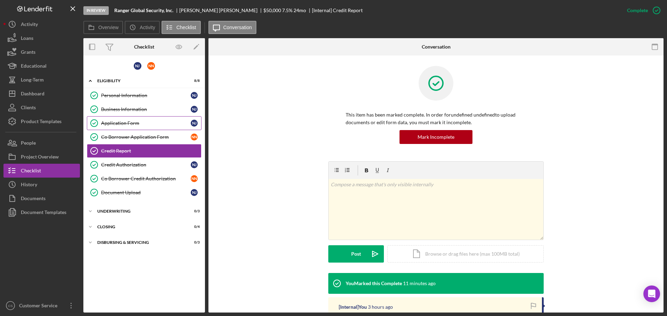
click at [143, 123] on div "Application Form" at bounding box center [146, 124] width 90 height 6
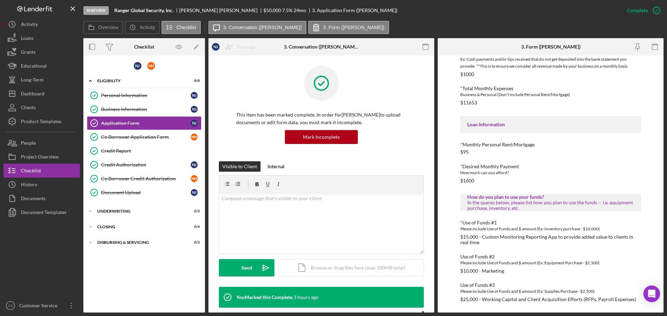
scroll to position [204, 0]
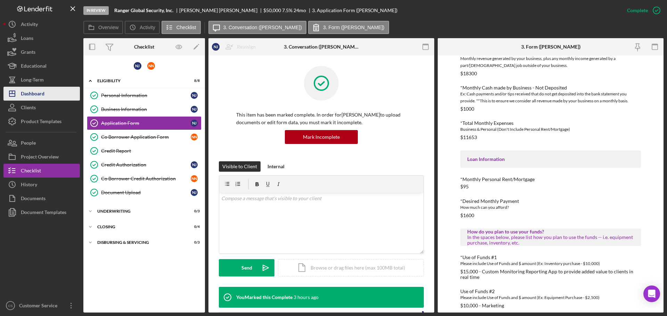
click at [48, 97] on button "Icon/Dashboard Dashboard" at bounding box center [41, 94] width 76 height 14
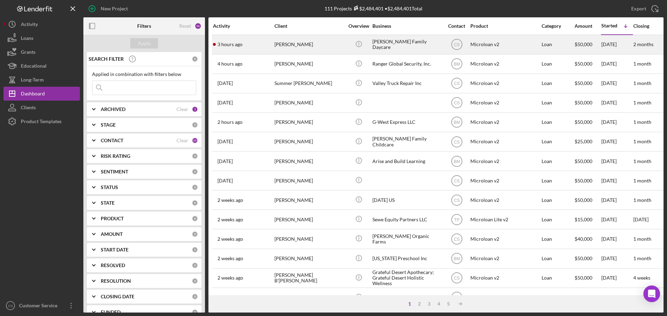
click at [338, 47] on div "[PERSON_NAME]" at bounding box center [308, 44] width 69 height 18
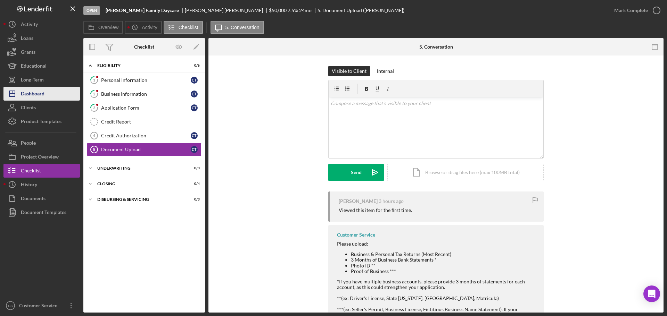
click at [40, 89] on div "Dashboard" at bounding box center [33, 95] width 24 height 16
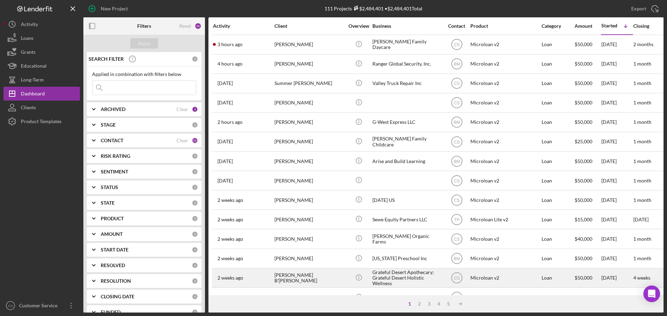
click at [325, 280] on div "[PERSON_NAME] B'[PERSON_NAME]" at bounding box center [308, 278] width 69 height 18
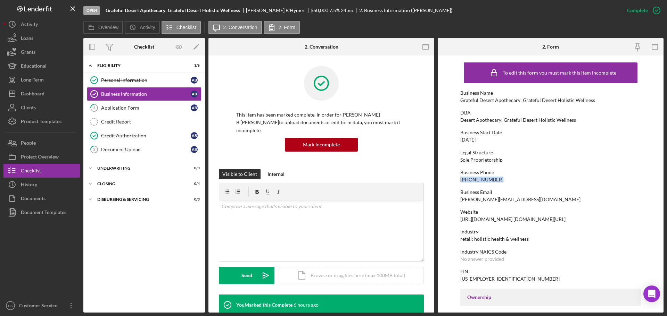
drag, startPoint x: 495, startPoint y: 180, endPoint x: 449, endPoint y: 180, distance: 45.8
click at [449, 180] on form "To edit this form you must mark this item incomplete Business Name Grateful Des…" at bounding box center [551, 184] width 226 height 257
click at [128, 264] on div "Icon/Expander Eligibility 3 / 6 Personal Information Personal Information A B B…" at bounding box center [144, 184] width 122 height 250
click at [141, 260] on div "Icon/Expander Eligibility 3 / 6 Personal Information Personal Information A B B…" at bounding box center [144, 184] width 122 height 250
click at [49, 27] on button "Icon/History Activity" at bounding box center [41, 24] width 76 height 14
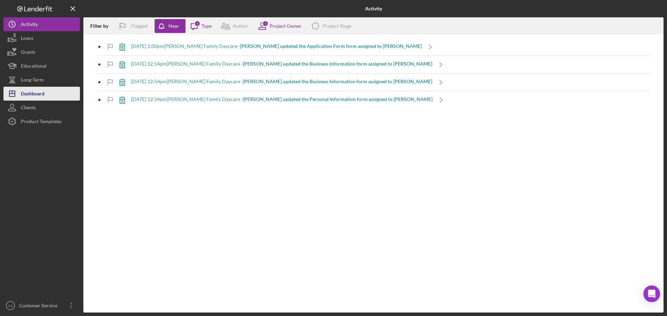
click at [58, 92] on button "Icon/Dashboard Dashboard" at bounding box center [41, 94] width 76 height 14
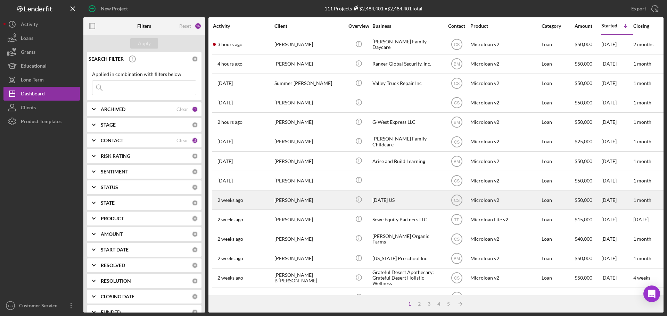
click at [335, 198] on div "[PERSON_NAME]" at bounding box center [308, 200] width 69 height 18
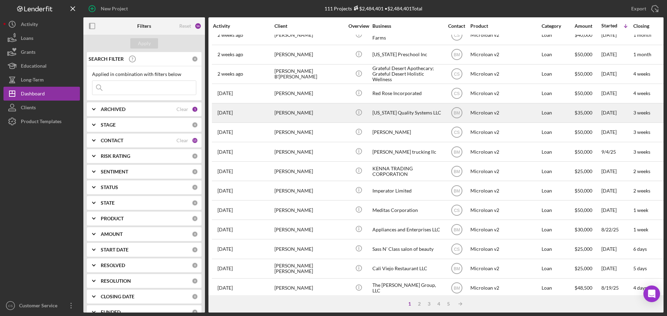
scroll to position [235, 0]
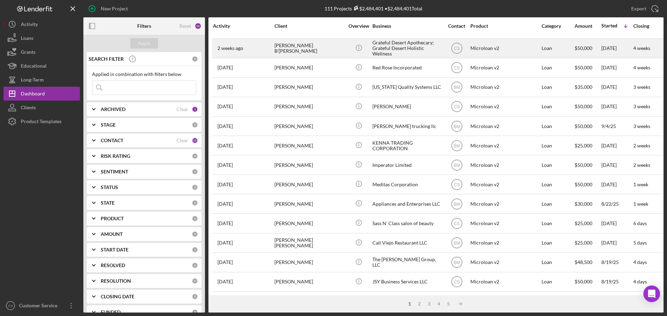
click at [334, 47] on div "[PERSON_NAME] B'[PERSON_NAME]" at bounding box center [308, 48] width 69 height 18
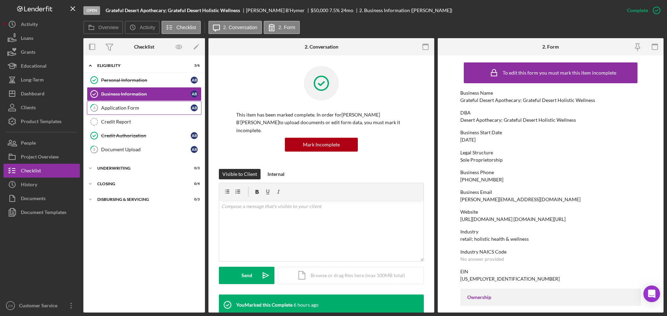
click at [147, 109] on div "Application Form" at bounding box center [146, 108] width 90 height 6
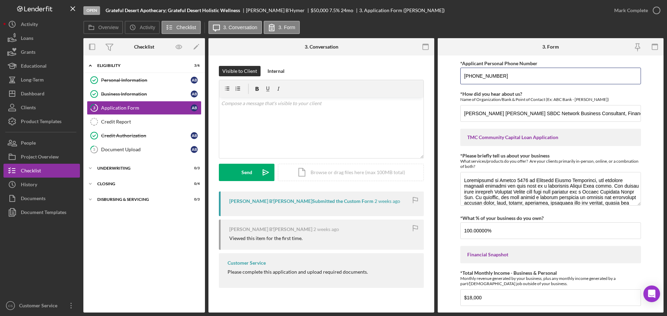
drag, startPoint x: 513, startPoint y: 75, endPoint x: 443, endPoint y: 77, distance: 69.5
click at [443, 77] on form "*Applicant Personal Phone Number [PHONE_NUMBER] *How did you hear about us? Nam…" at bounding box center [551, 184] width 226 height 257
click at [140, 142] on link "Credit Authorization Credit Authorization A B" at bounding box center [144, 136] width 115 height 14
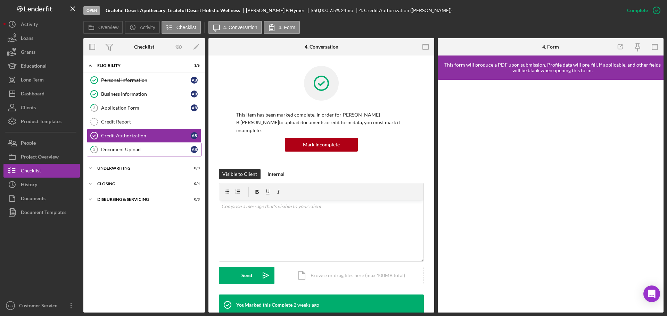
click at [139, 150] on div "Document Upload" at bounding box center [146, 150] width 90 height 6
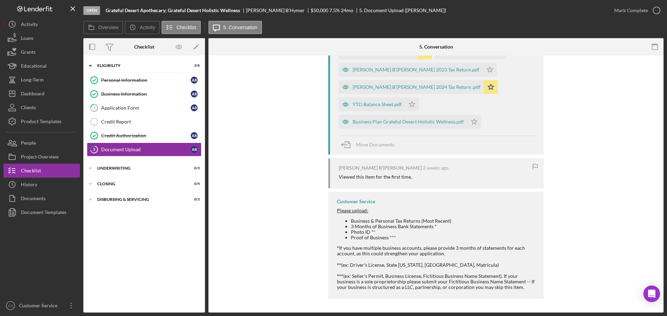
scroll to position [520, 0]
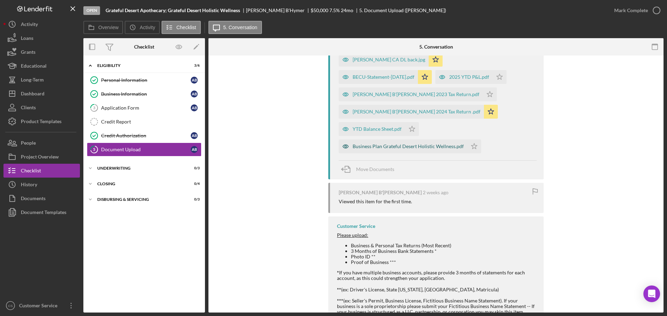
click at [381, 149] on div "Business Plan Grateful Desert Holistic Wellness.pdf" at bounding box center [407, 147] width 111 height 6
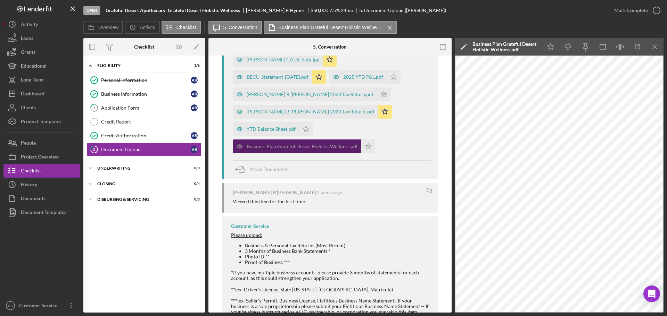
click at [268, 149] on div "Business Plan Grateful Desert Holistic Wellness.pdf" at bounding box center [302, 147] width 111 height 6
click at [653, 47] on icon "Icon/Menu Close" at bounding box center [655, 47] width 16 height 16
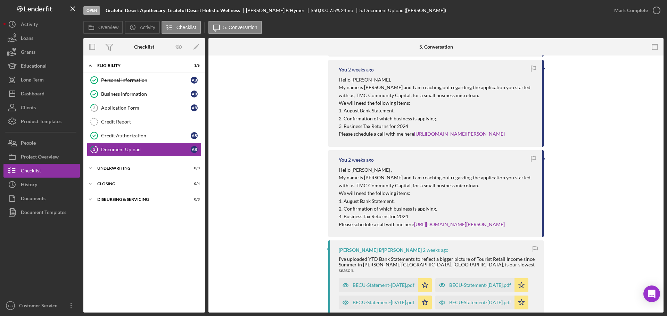
scroll to position [103, 0]
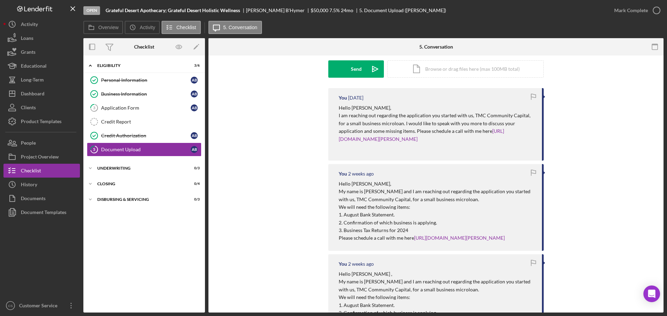
drag, startPoint x: 375, startPoint y: 245, endPoint x: 337, endPoint y: 182, distance: 73.7
click at [337, 182] on div "You [DATE] Hello [PERSON_NAME], My name is [PERSON_NAME] and I am reaching out …" at bounding box center [435, 207] width 215 height 87
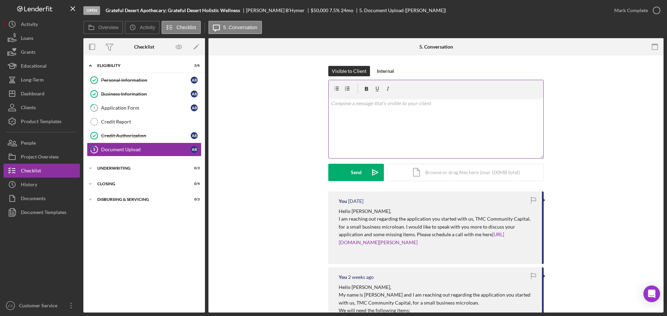
click at [374, 129] on div "v Color teal Color pink Remove color Add row above Add row below Add column bef…" at bounding box center [436, 128] width 215 height 61
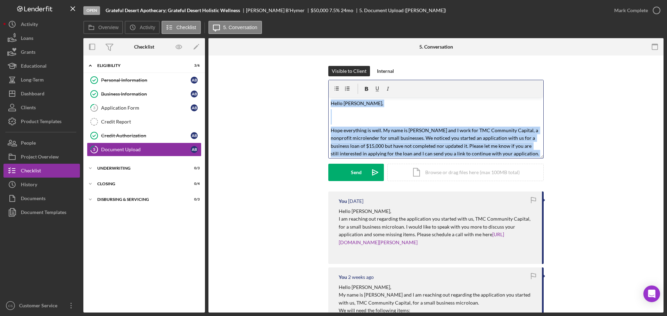
drag, startPoint x: 348, startPoint y: 144, endPoint x: 269, endPoint y: 47, distance: 125.1
click at [269, 47] on div "5. Conversation 5 Document Upload Visible to Client Internal v Color teal Color…" at bounding box center [435, 175] width 455 height 275
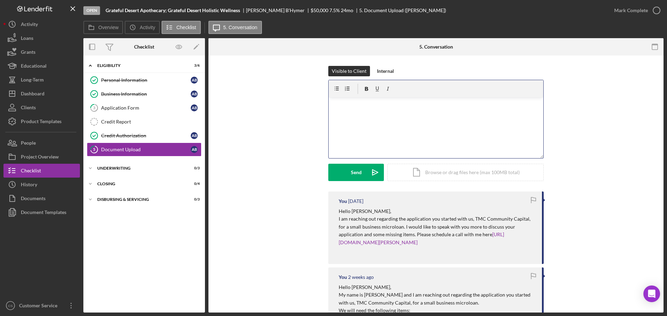
drag, startPoint x: 361, startPoint y: 114, endPoint x: 347, endPoint y: 126, distance: 19.0
click at [347, 126] on div "v Color teal Color pink Remove color Add row above Add row below Add column bef…" at bounding box center [436, 128] width 215 height 61
paste div
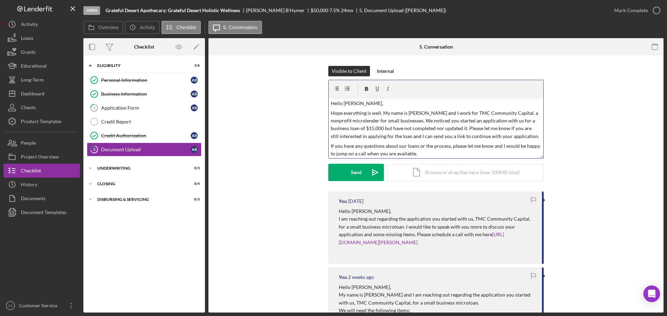
click at [357, 103] on p "Hello [PERSON_NAME]," at bounding box center [436, 104] width 211 height 8
click at [370, 130] on p "Hope everything is well. My name is [PERSON_NAME] and I work for TMC Community …" at bounding box center [436, 124] width 211 height 31
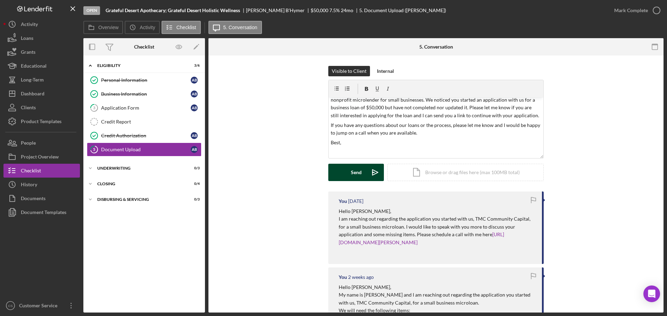
click at [349, 173] on button "Send Icon/icon-invite-send" at bounding box center [356, 172] width 56 height 17
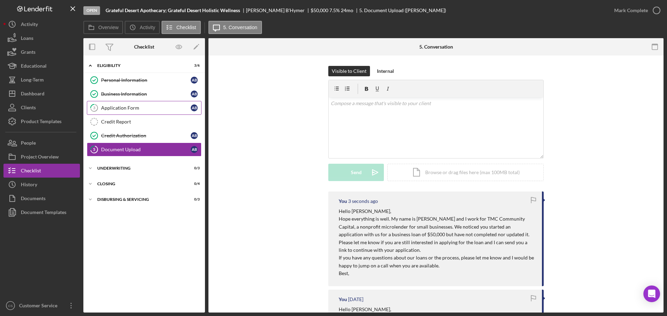
click at [148, 109] on div "Application Form" at bounding box center [146, 108] width 90 height 6
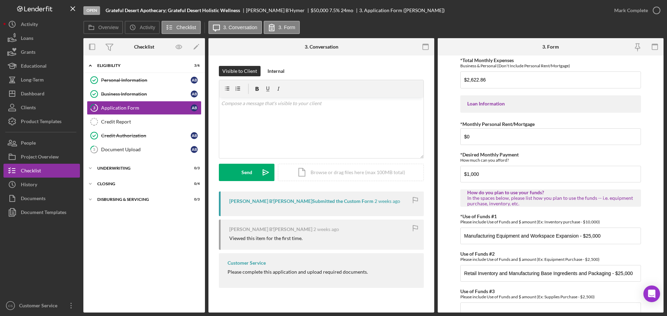
scroll to position [346, 0]
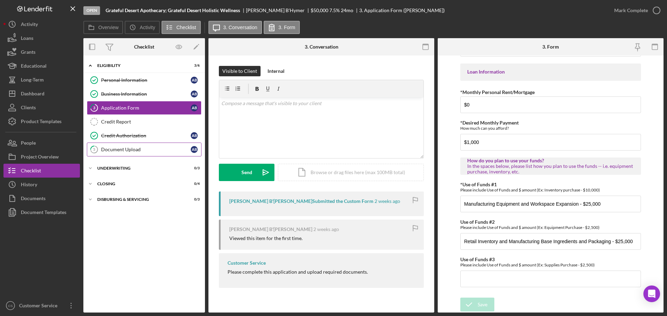
click at [143, 147] on div "Document Upload" at bounding box center [146, 150] width 90 height 6
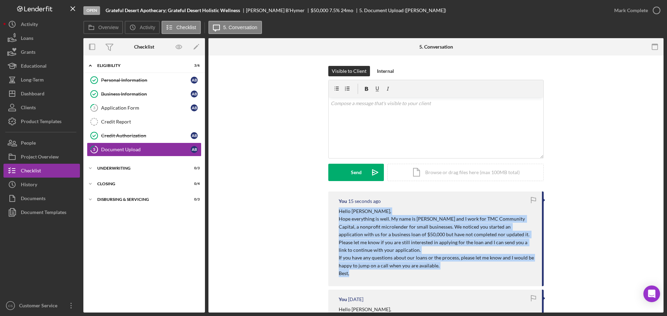
drag, startPoint x: 357, startPoint y: 274, endPoint x: 330, endPoint y: 214, distance: 66.0
click at [330, 214] on div "You 15 seconds ago Hello [PERSON_NAME], Hope everything is well. My name is [PE…" at bounding box center [435, 239] width 215 height 95
copy div "Hello [PERSON_NAME], Hope everything is well. My name is [PERSON_NAME] and I wo…"
click at [147, 95] on div "Business Information" at bounding box center [146, 94] width 90 height 6
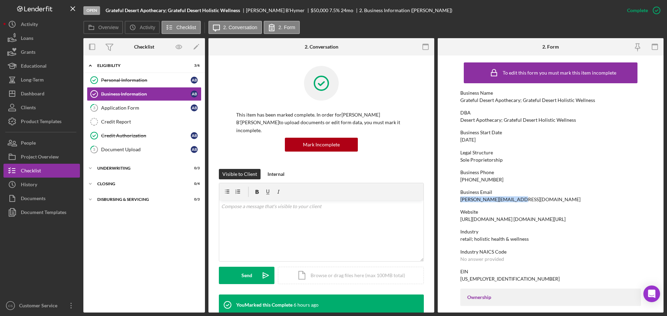
drag, startPoint x: 521, startPoint y: 199, endPoint x: 460, endPoint y: 201, distance: 60.8
click at [460, 201] on div "Business Email [PERSON_NAME][EMAIL_ADDRESS][DOMAIN_NAME]" at bounding box center [550, 196] width 181 height 13
copy div "[PERSON_NAME][EMAIL_ADDRESS][DOMAIN_NAME]"
click at [153, 109] on div "Application Form" at bounding box center [146, 108] width 90 height 6
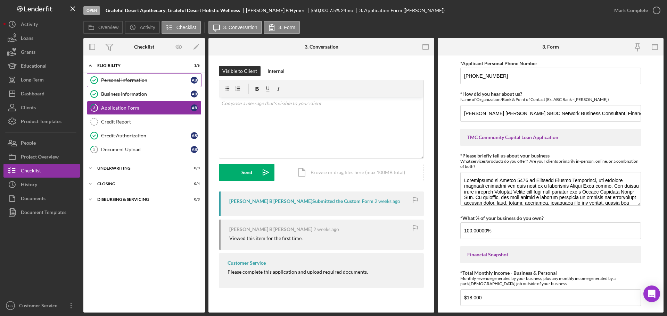
click at [159, 77] on div "Personal Information" at bounding box center [146, 80] width 90 height 6
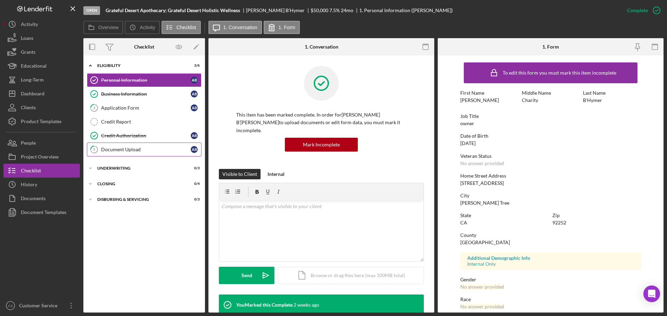
click at [139, 146] on link "5 Document Upload A B" at bounding box center [144, 150] width 115 height 14
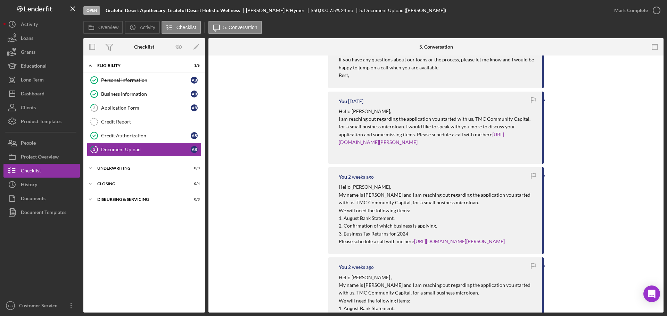
scroll to position [208, 0]
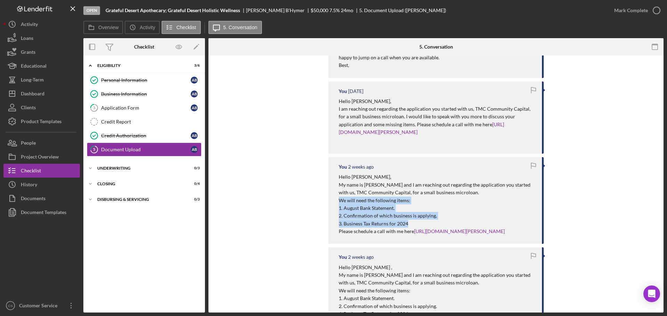
drag, startPoint x: 415, startPoint y: 224, endPoint x: 338, endPoint y: 198, distance: 80.6
click at [339, 198] on div "Hello [PERSON_NAME], My name is [PERSON_NAME] and I am reaching out regarding t…" at bounding box center [437, 204] width 196 height 62
copy div "We will need the following items: 1. August Bank Statement. 2. Confirmation of …"
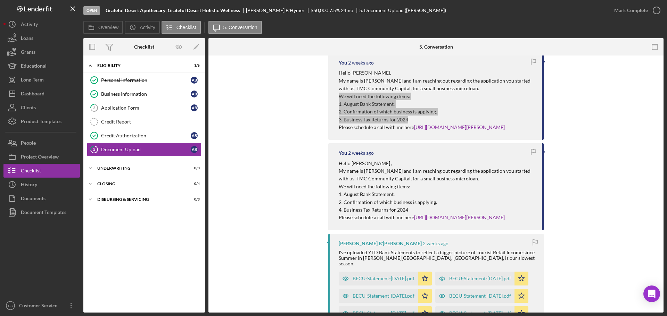
scroll to position [347, 0]
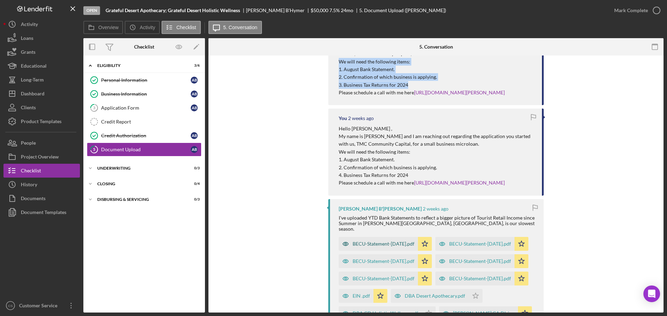
click at [366, 247] on div "BECU-Statement-[DATE].pdf" at bounding box center [383, 244] width 62 height 6
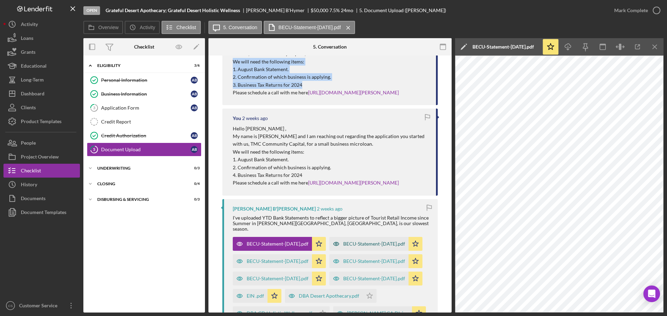
click at [343, 247] on div "BECU-Statement-[DATE].pdf" at bounding box center [374, 244] width 62 height 6
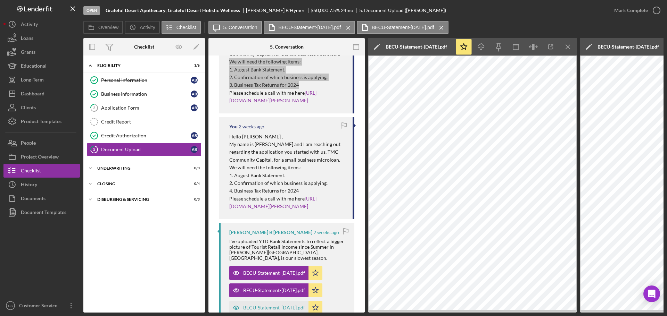
scroll to position [0, 125]
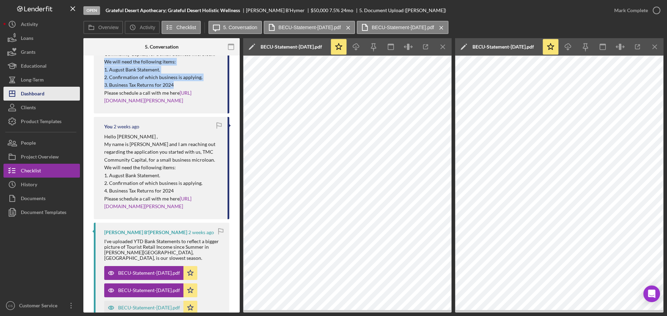
click at [47, 95] on button "Icon/Dashboard Dashboard" at bounding box center [41, 94] width 76 height 14
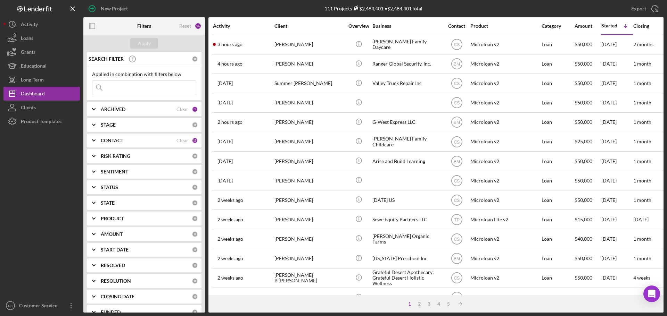
click at [49, 214] on div at bounding box center [41, 213] width 76 height 171
click at [50, 221] on div at bounding box center [41, 213] width 76 height 171
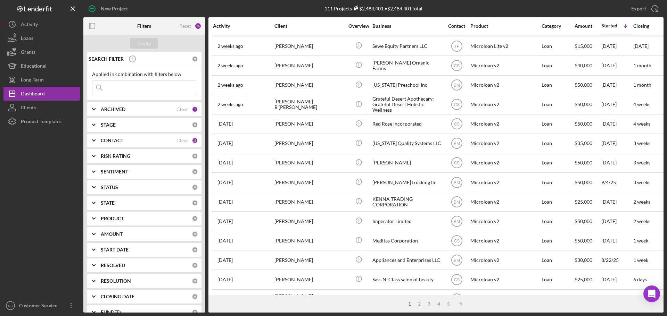
scroll to position [235, 0]
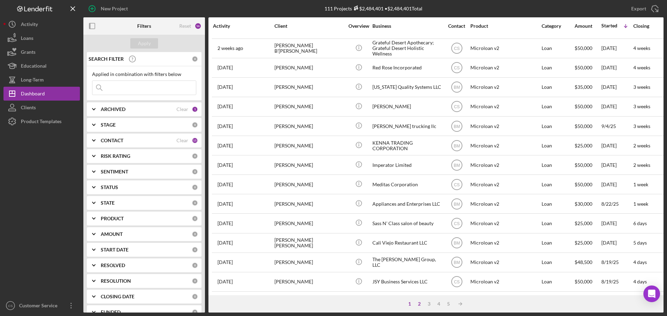
click at [421, 304] on div "2" at bounding box center [419, 304] width 10 height 6
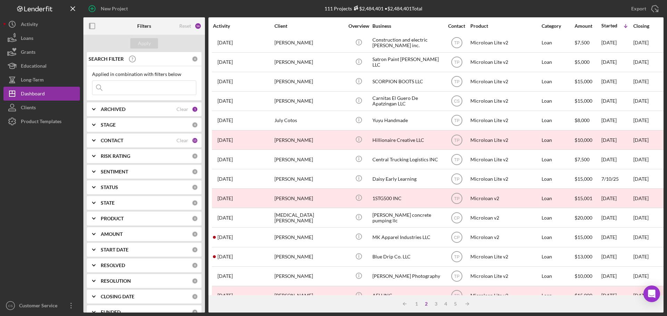
scroll to position [200, 0]
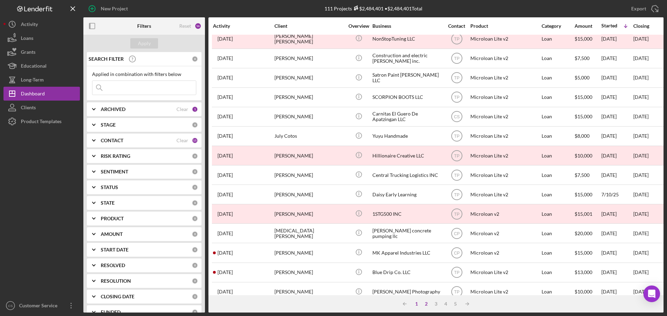
click at [414, 306] on div "1" at bounding box center [417, 304] width 10 height 6
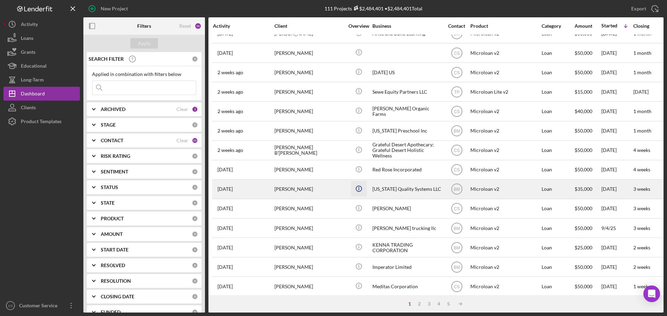
scroll to position [139, 0]
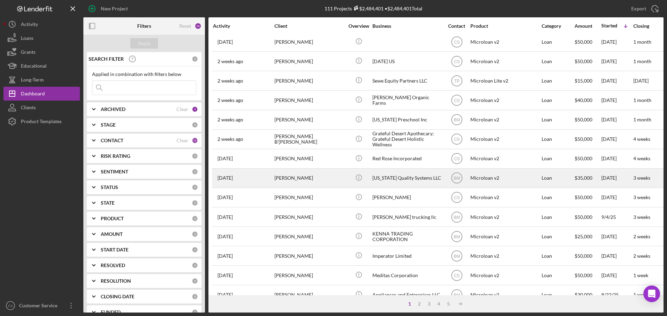
click at [332, 181] on div "[PERSON_NAME]" at bounding box center [308, 178] width 69 height 18
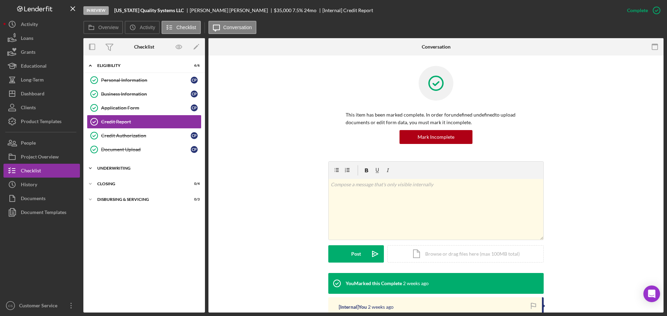
click at [138, 167] on div "Underwriting" at bounding box center [146, 168] width 99 height 4
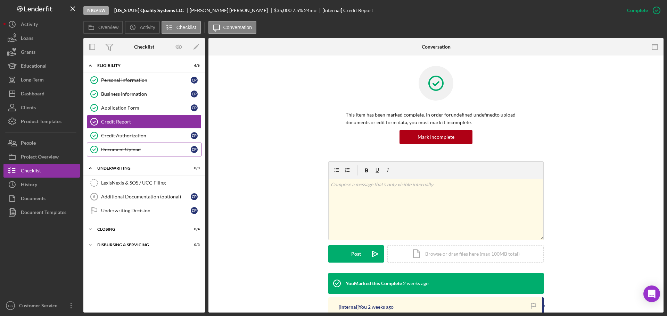
click at [146, 148] on div "Document Upload" at bounding box center [146, 150] width 90 height 6
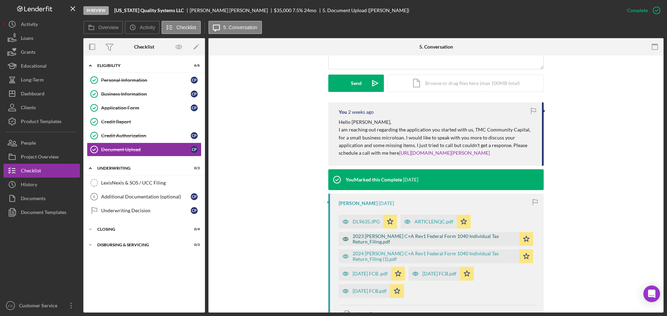
scroll to position [215, 0]
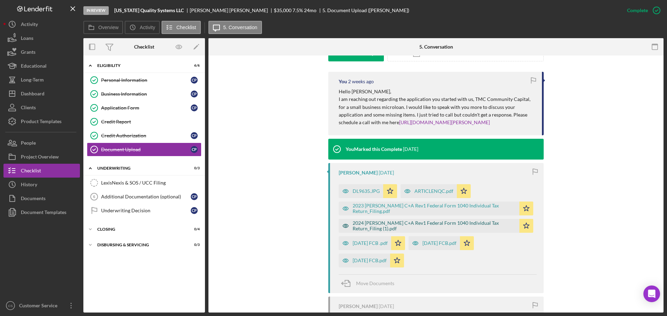
click at [396, 225] on div "2024 [PERSON_NAME] C+A Rev1 Federal Form 1040 Individual Tax Return_Filing (1).…" at bounding box center [433, 226] width 163 height 11
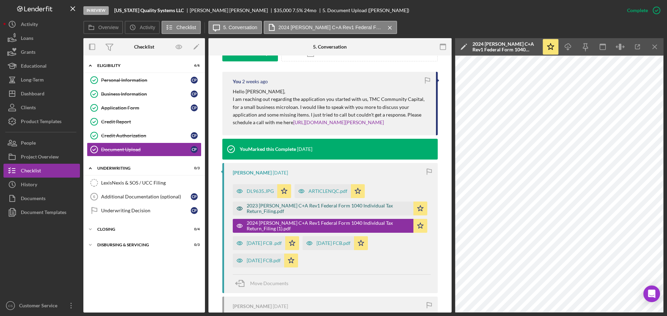
click at [316, 207] on div "2023 [PERSON_NAME] C+A Rev1 Federal Form 1040 Individual Tax Return_Filing.pdf" at bounding box center [328, 208] width 163 height 11
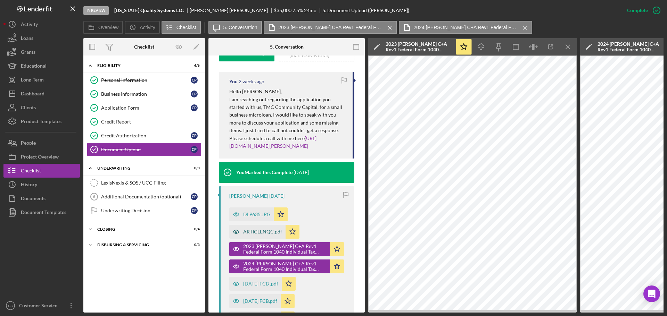
click at [259, 235] on div "ARTICLENQC.pdf" at bounding box center [262, 232] width 39 height 6
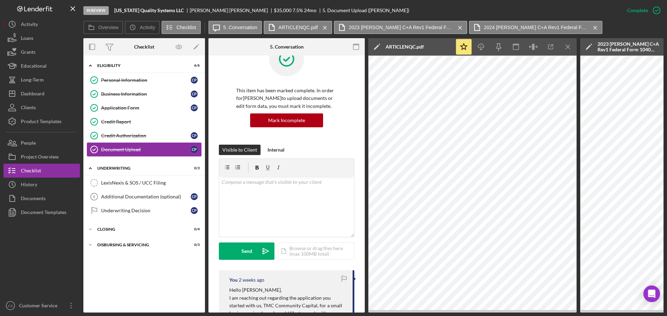
scroll to position [0, 0]
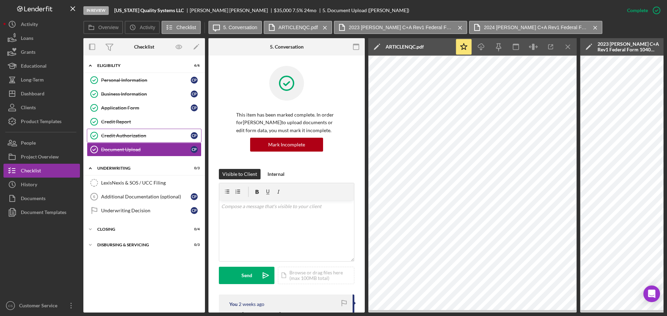
click at [144, 133] on div "Credit Authorization" at bounding box center [146, 136] width 90 height 6
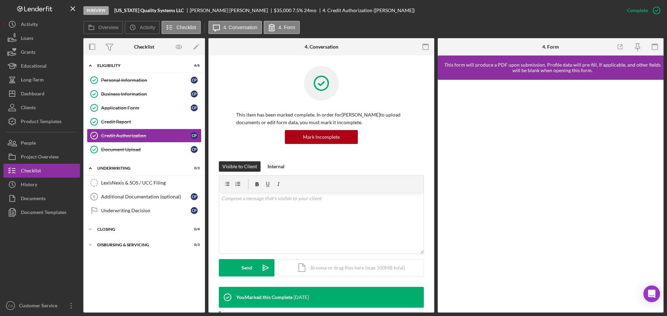
scroll to position [151, 0]
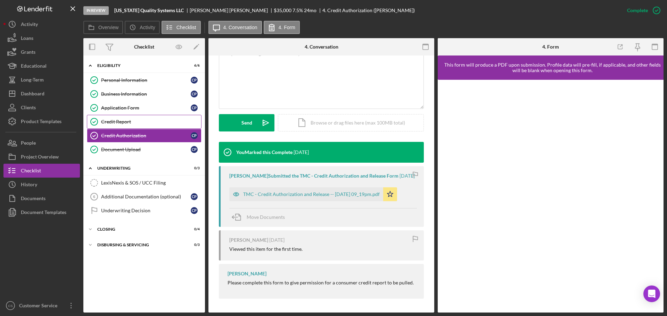
click at [163, 121] on div "Credit Report" at bounding box center [151, 122] width 100 height 6
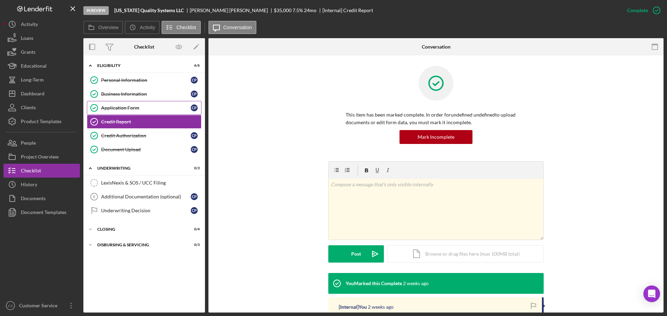
click at [160, 106] on div "Application Form" at bounding box center [146, 108] width 90 height 6
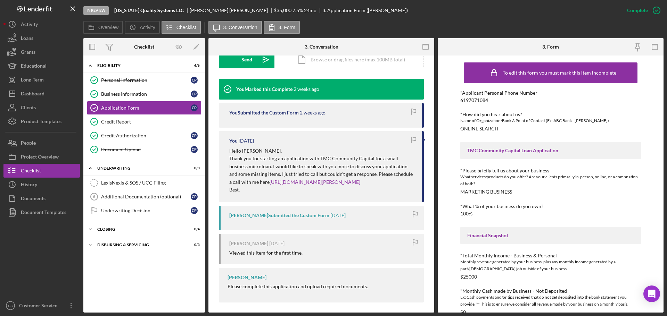
scroll to position [212, 0]
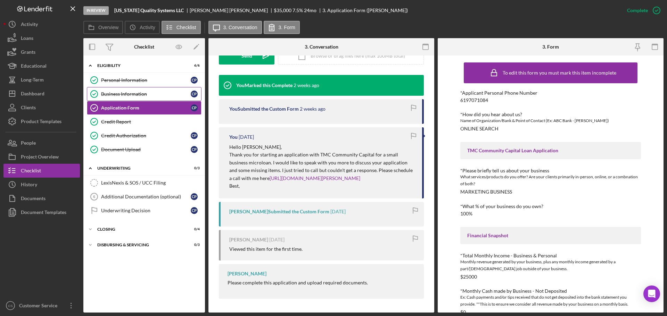
click at [157, 89] on link "Business Information Business Information C P" at bounding box center [144, 94] width 115 height 14
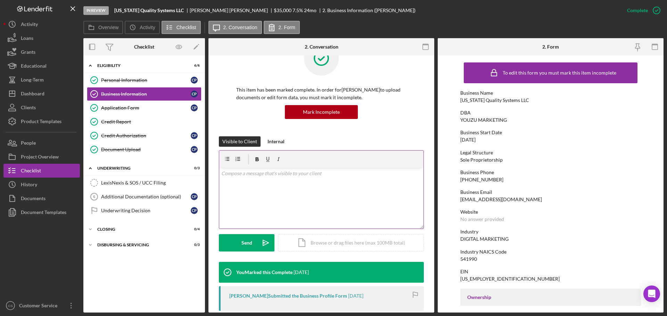
scroll to position [109, 0]
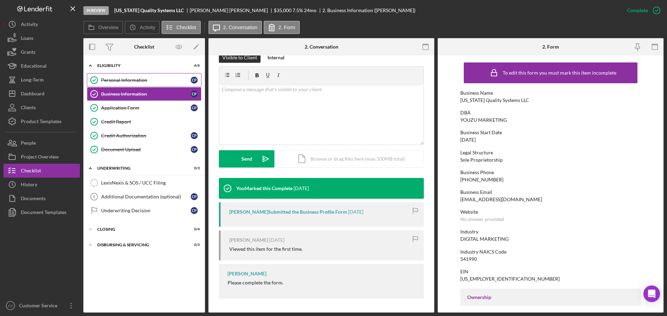
click at [144, 82] on div "Personal Information" at bounding box center [146, 80] width 90 height 6
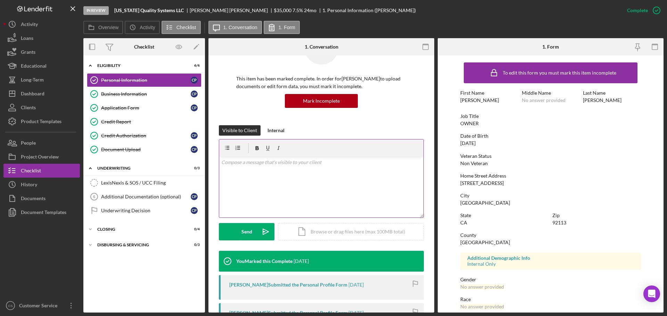
scroll to position [137, 0]
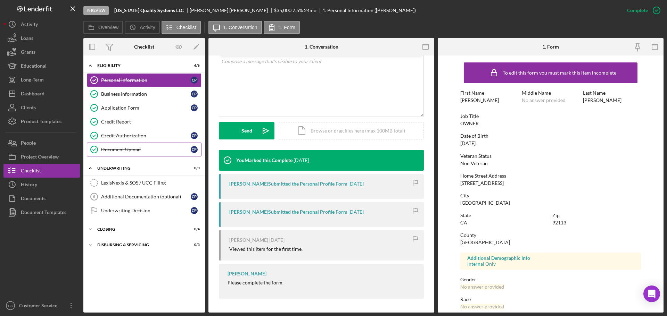
click at [133, 150] on div "Document Upload" at bounding box center [146, 150] width 90 height 6
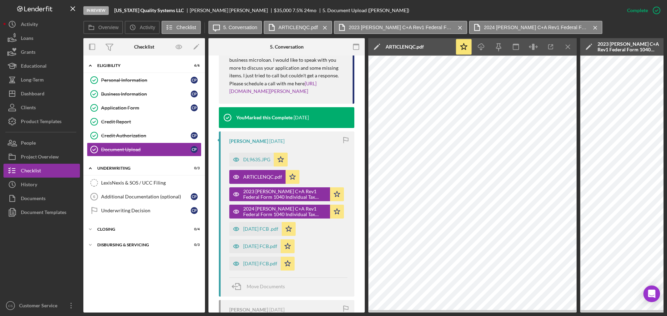
scroll to position [273, 0]
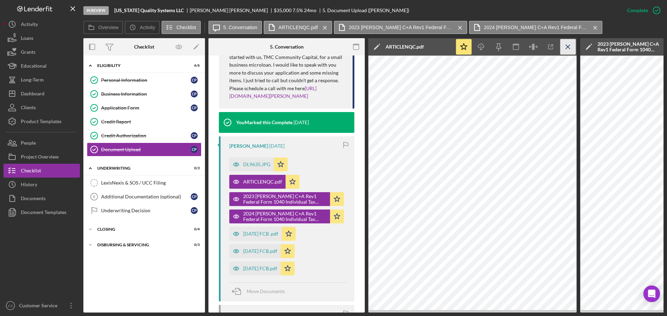
click at [565, 46] on icon "Icon/Menu Close" at bounding box center [568, 47] width 16 height 16
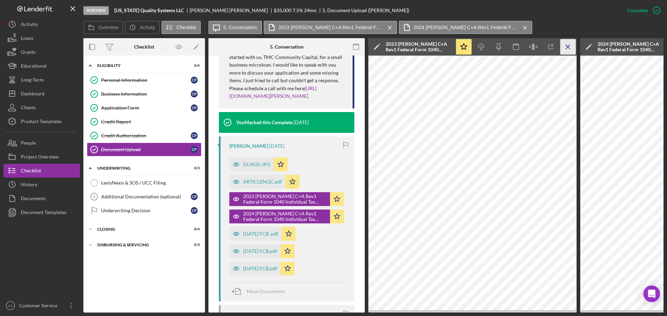
scroll to position [0, 125]
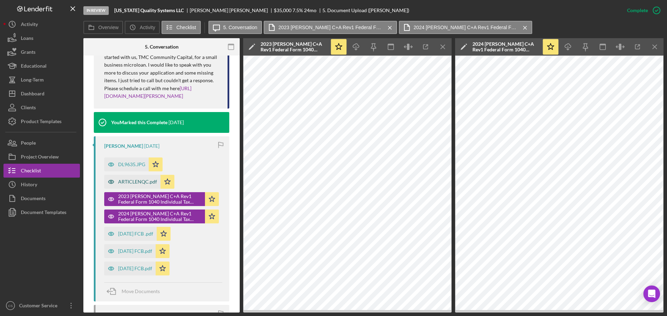
click at [147, 189] on div "ARTICLENQC.pdf" at bounding box center [132, 182] width 56 height 14
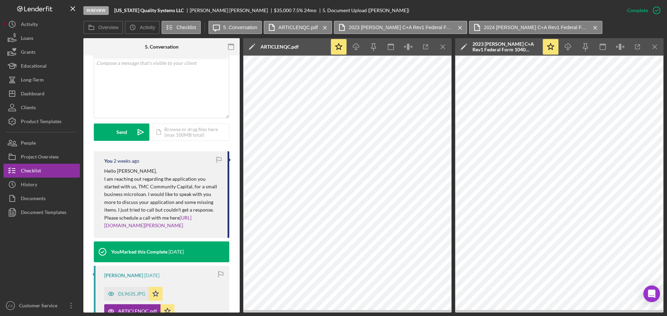
scroll to position [65, 0]
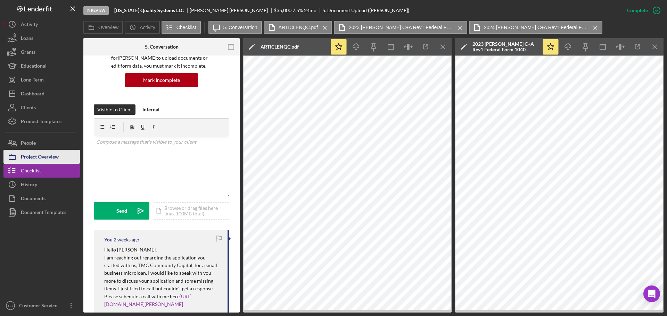
click at [50, 156] on div "Project Overview" at bounding box center [40, 158] width 38 height 16
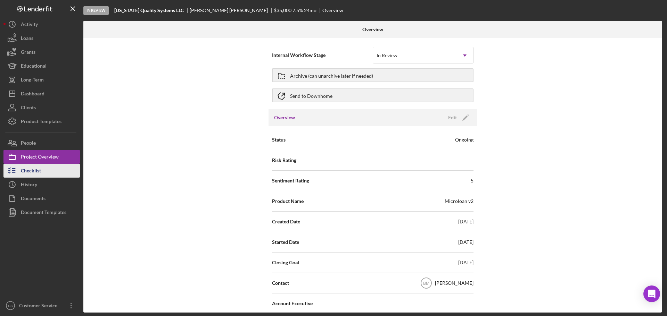
click at [47, 168] on button "Checklist" at bounding box center [41, 171] width 76 height 14
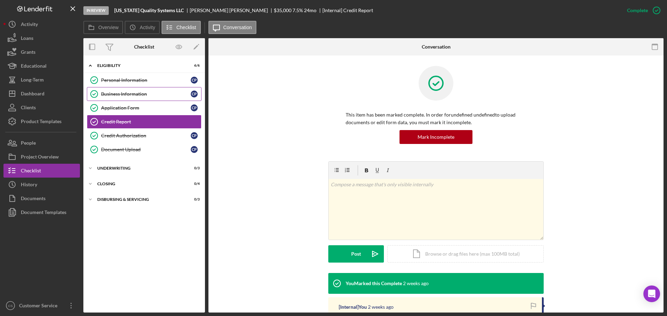
click at [153, 100] on link "Business Information Business Information C P" at bounding box center [144, 94] width 115 height 14
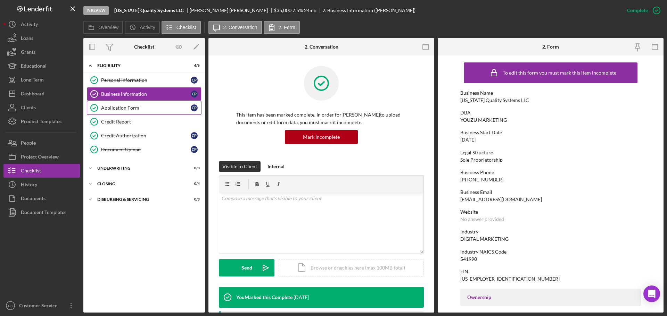
click at [152, 108] on div "Application Form" at bounding box center [146, 108] width 90 height 6
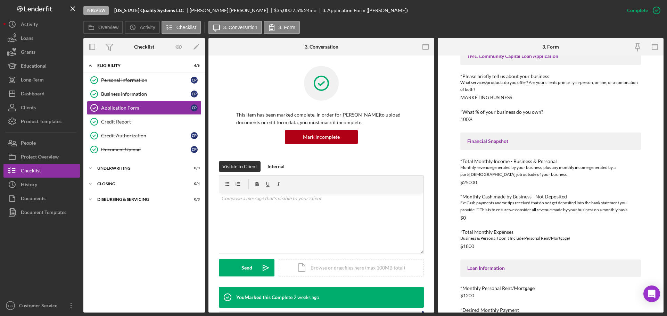
scroll to position [35, 0]
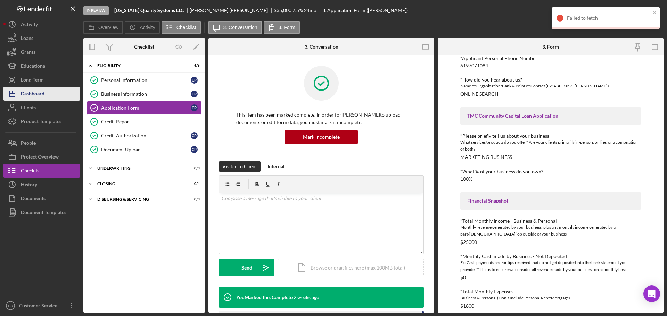
click at [53, 95] on button "Icon/Dashboard Dashboard" at bounding box center [41, 94] width 76 height 14
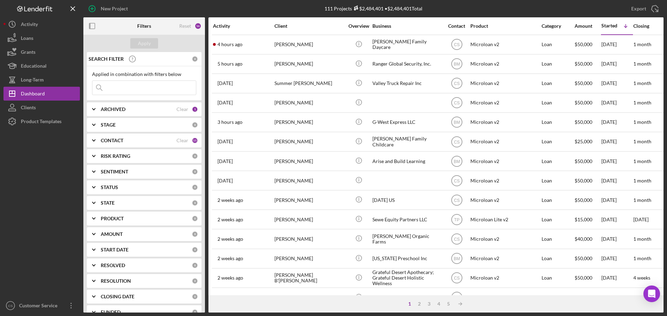
click at [28, 198] on div at bounding box center [41, 213] width 76 height 171
